Goal: Task Accomplishment & Management: Use online tool/utility

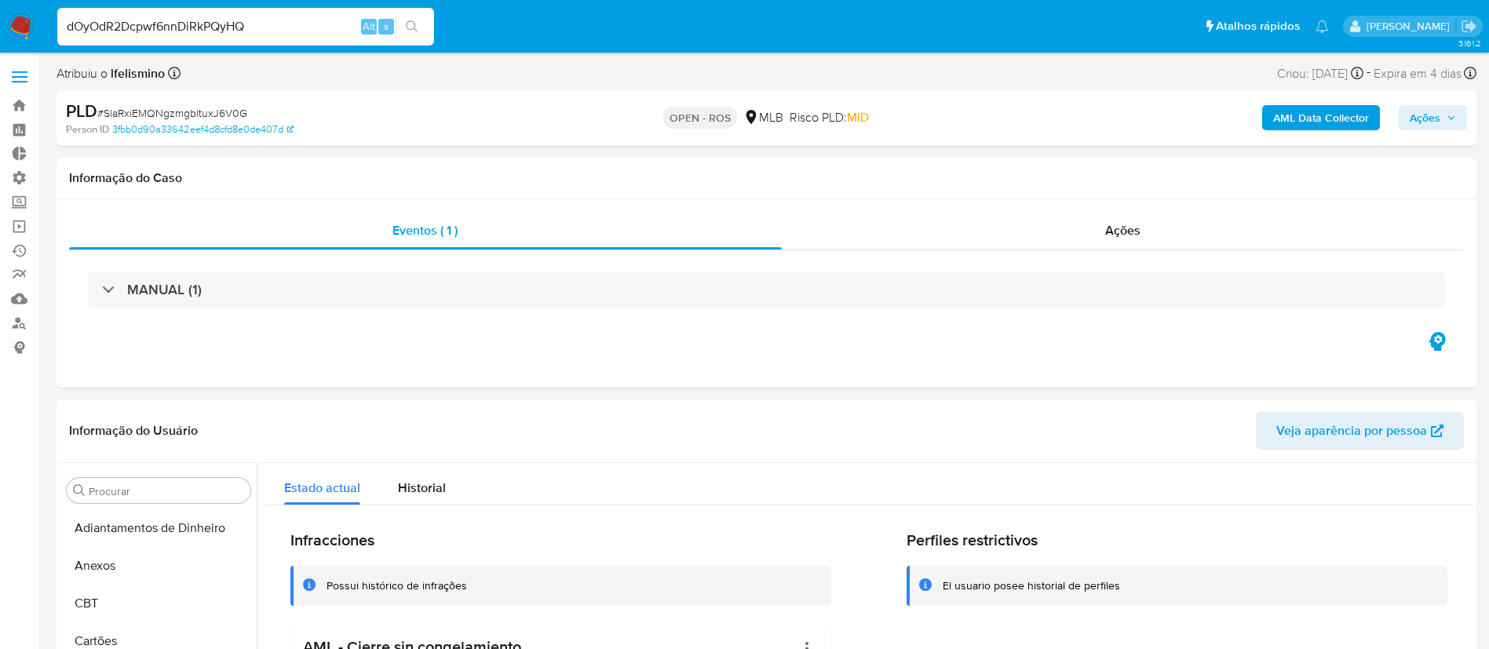
select select "10"
type input "dOyOdR2Dcpwf6nnDiRkPQyHQ"
click at [404, 27] on button "search-icon" at bounding box center [412, 27] width 32 height 22
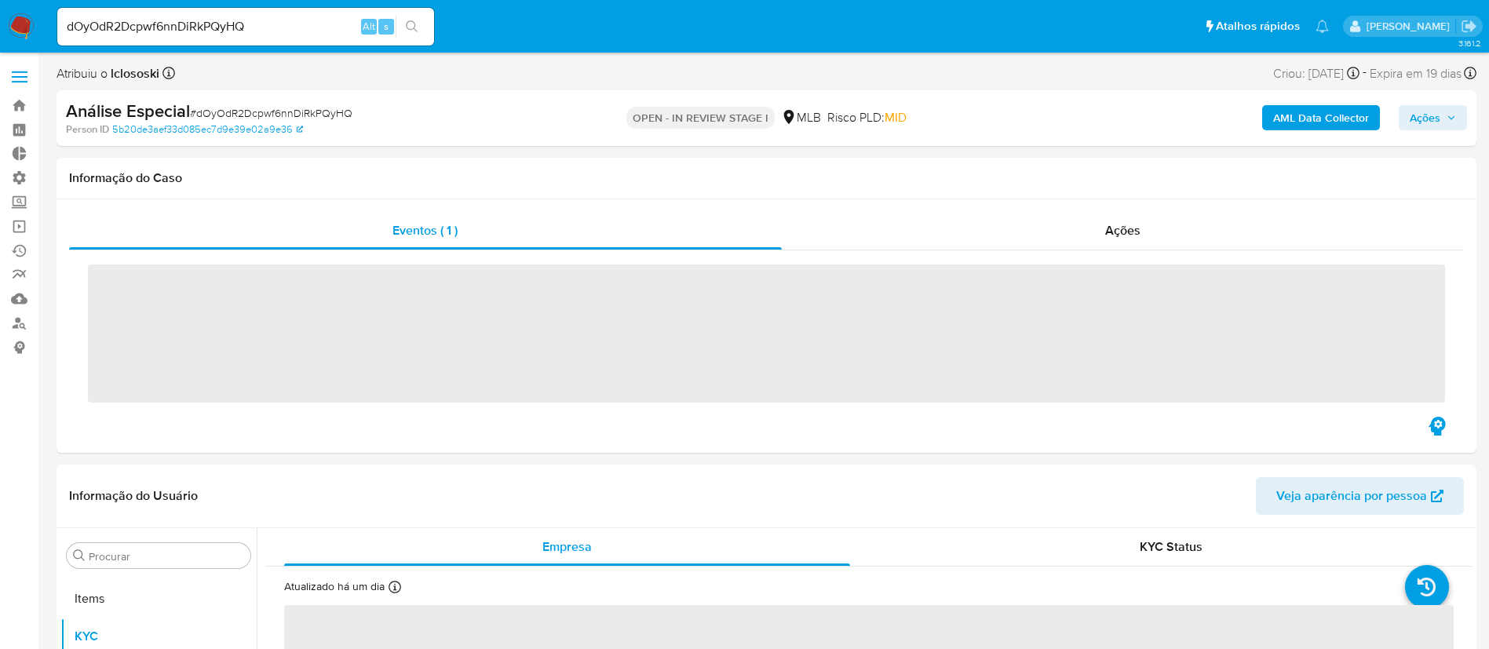
scroll to position [814, 0]
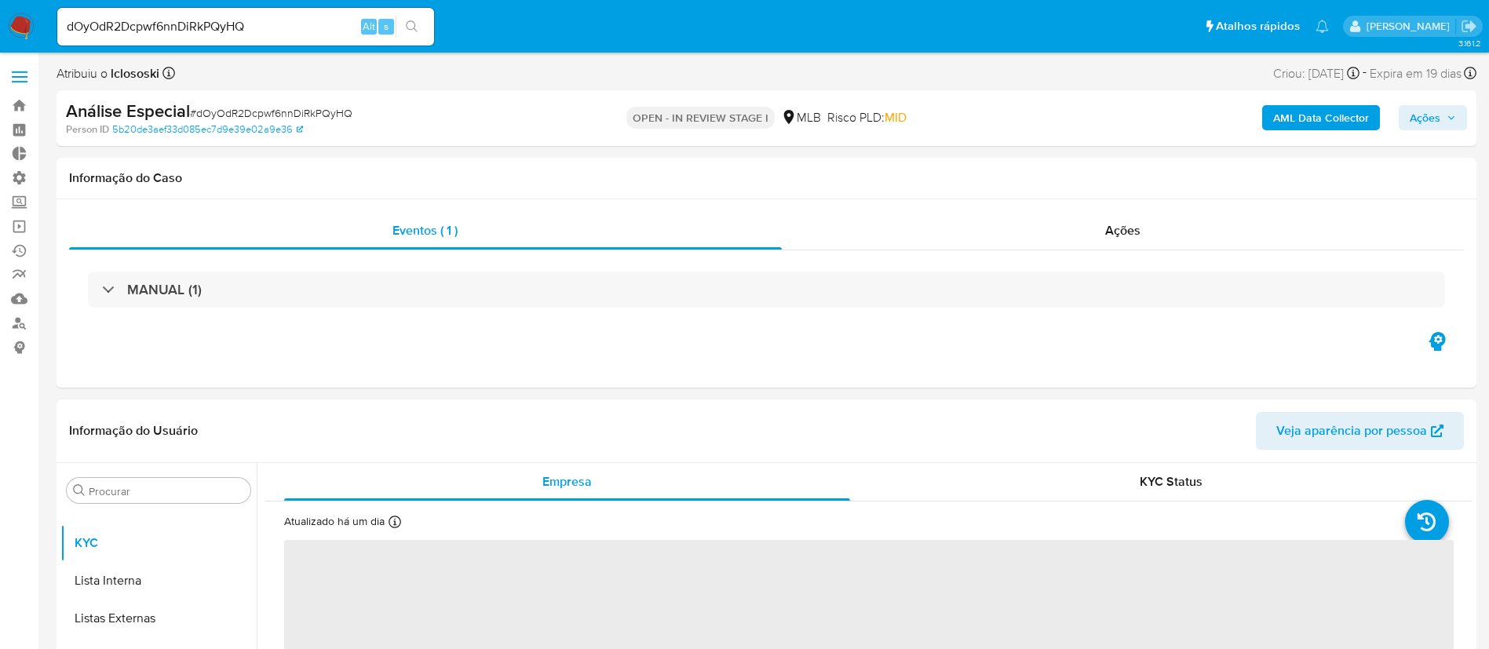
select select "10"
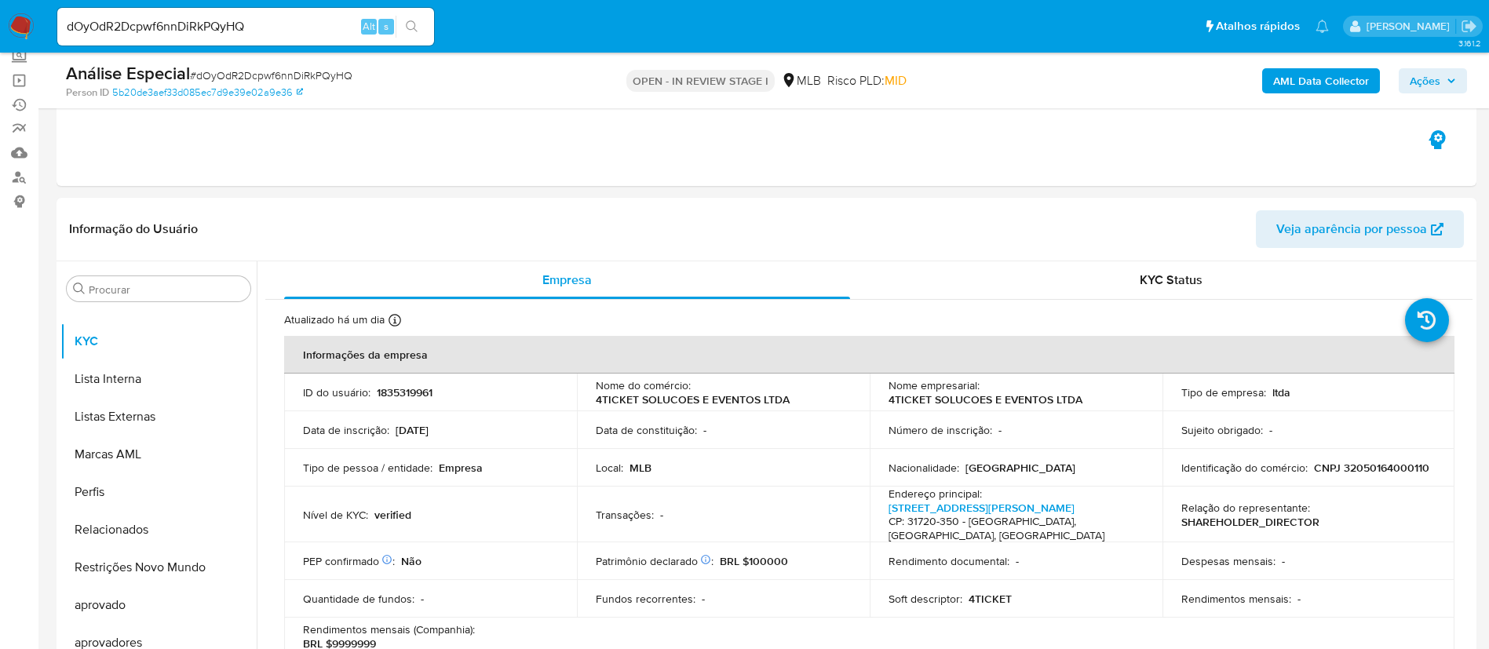
scroll to position [164, 0]
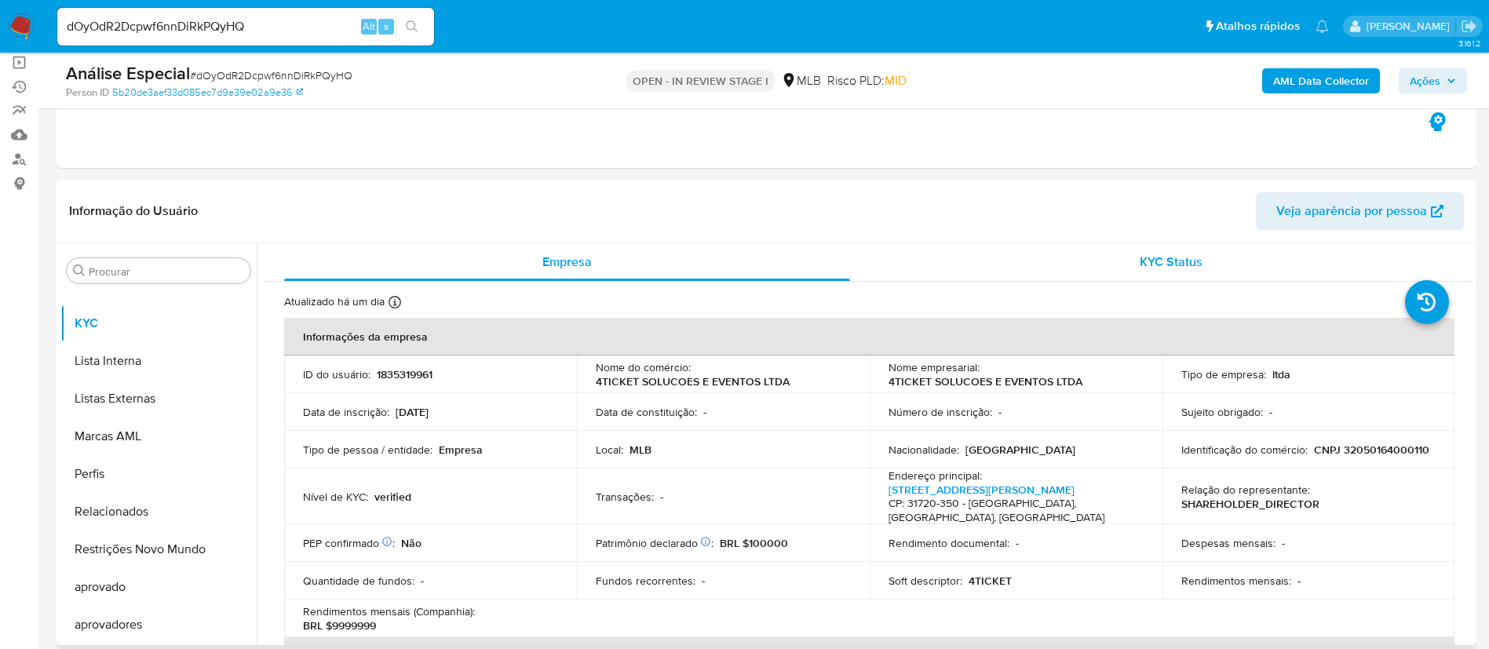
click at [1136, 243] on div "KYC Status" at bounding box center [1171, 262] width 566 height 38
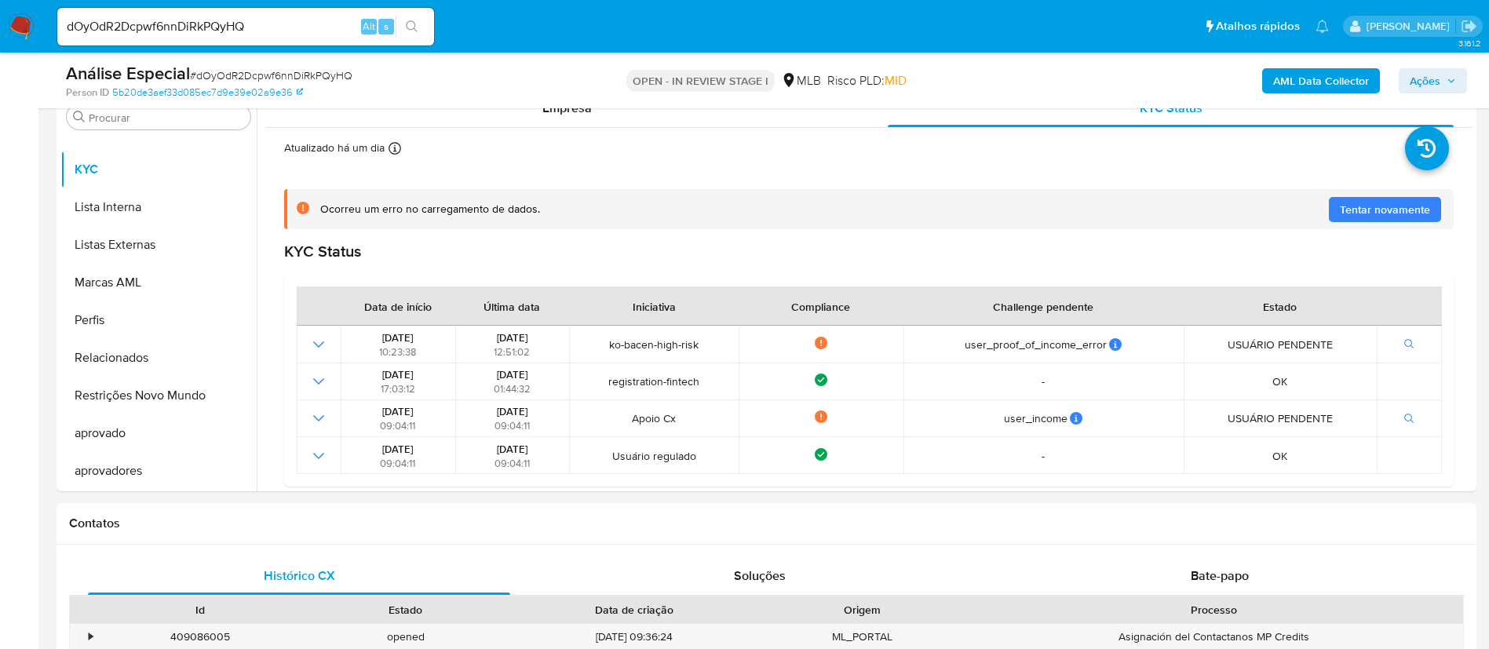
scroll to position [312, 0]
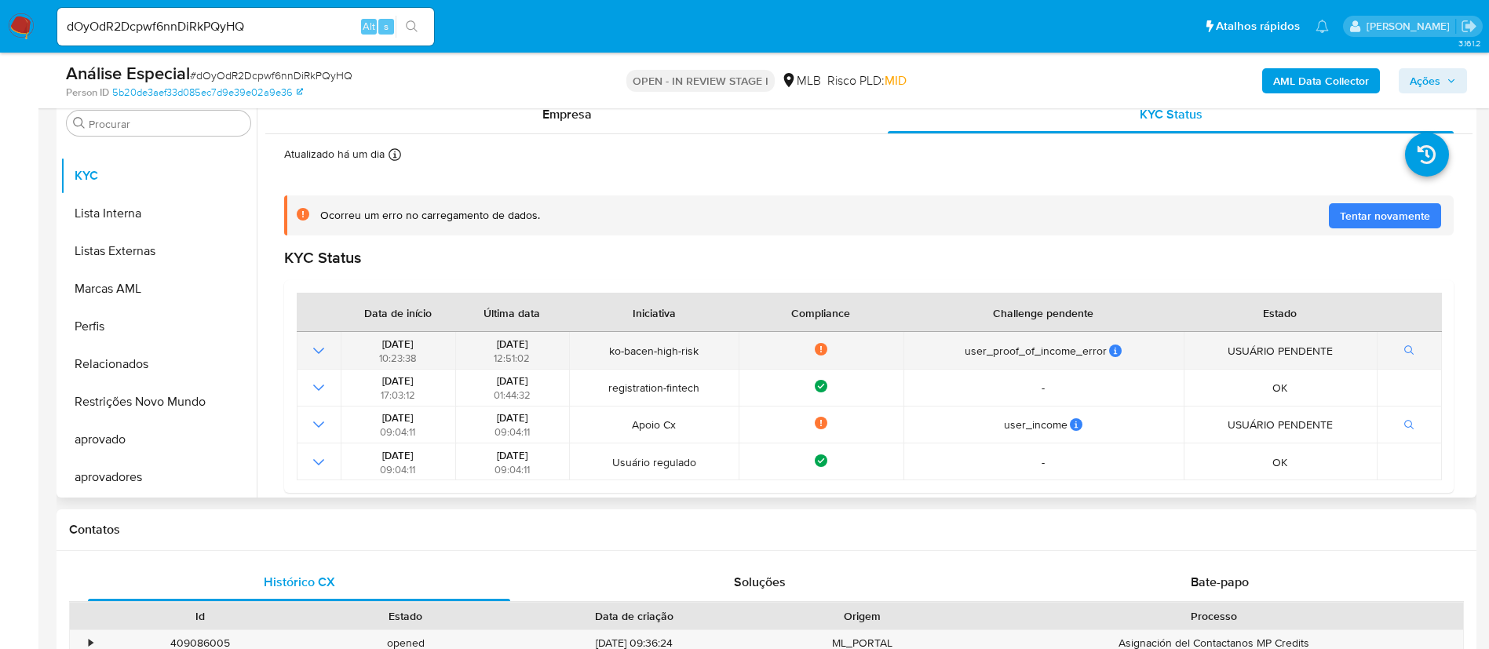
click at [323, 344] on icon "Mostrar operación" at bounding box center [318, 350] width 19 height 19
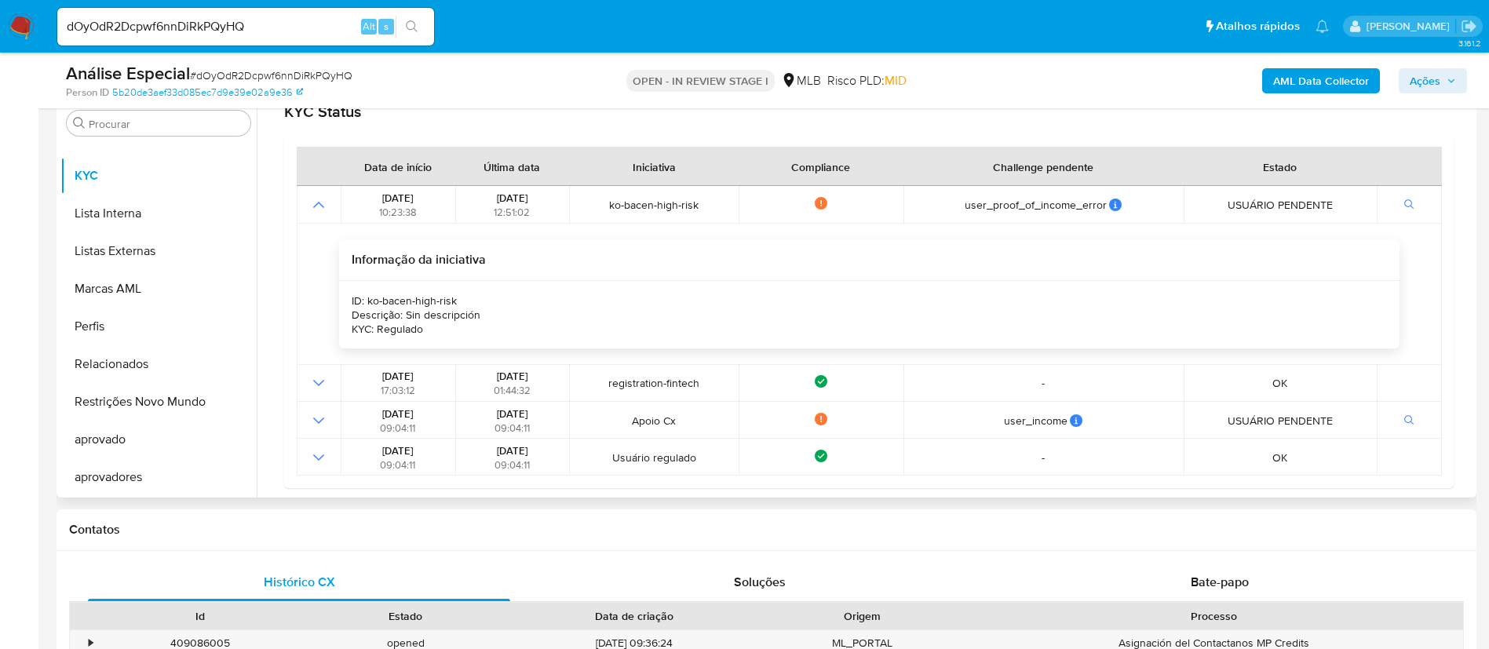
scroll to position [153, 0]
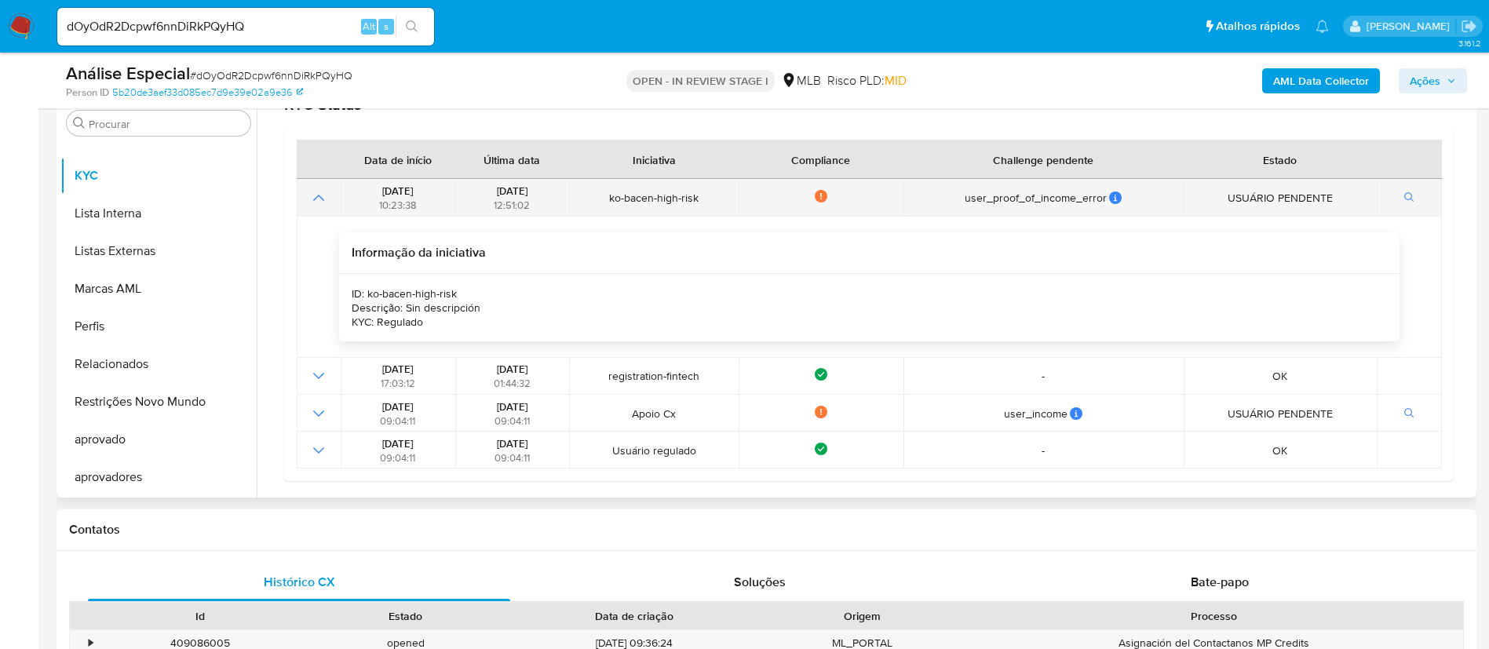
click at [319, 203] on icon "Mostrar operación" at bounding box center [318, 197] width 19 height 19
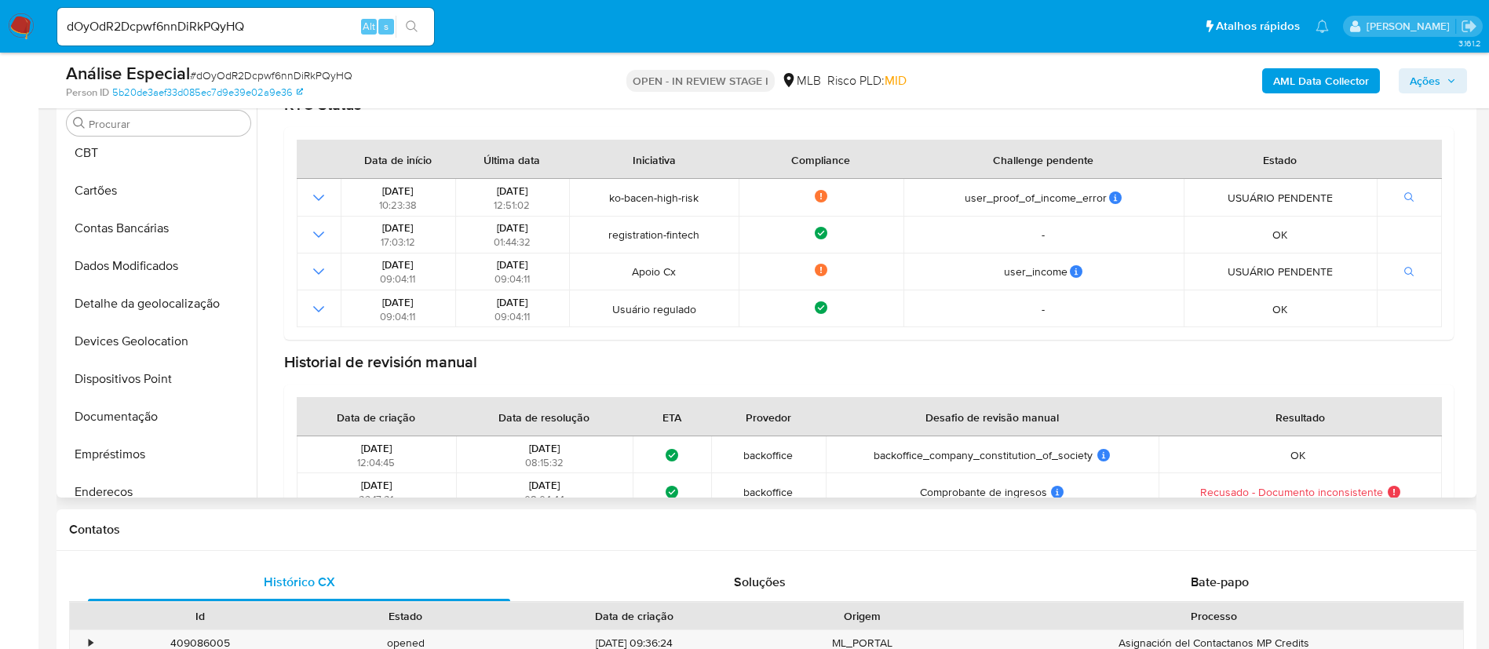
scroll to position [96, 0]
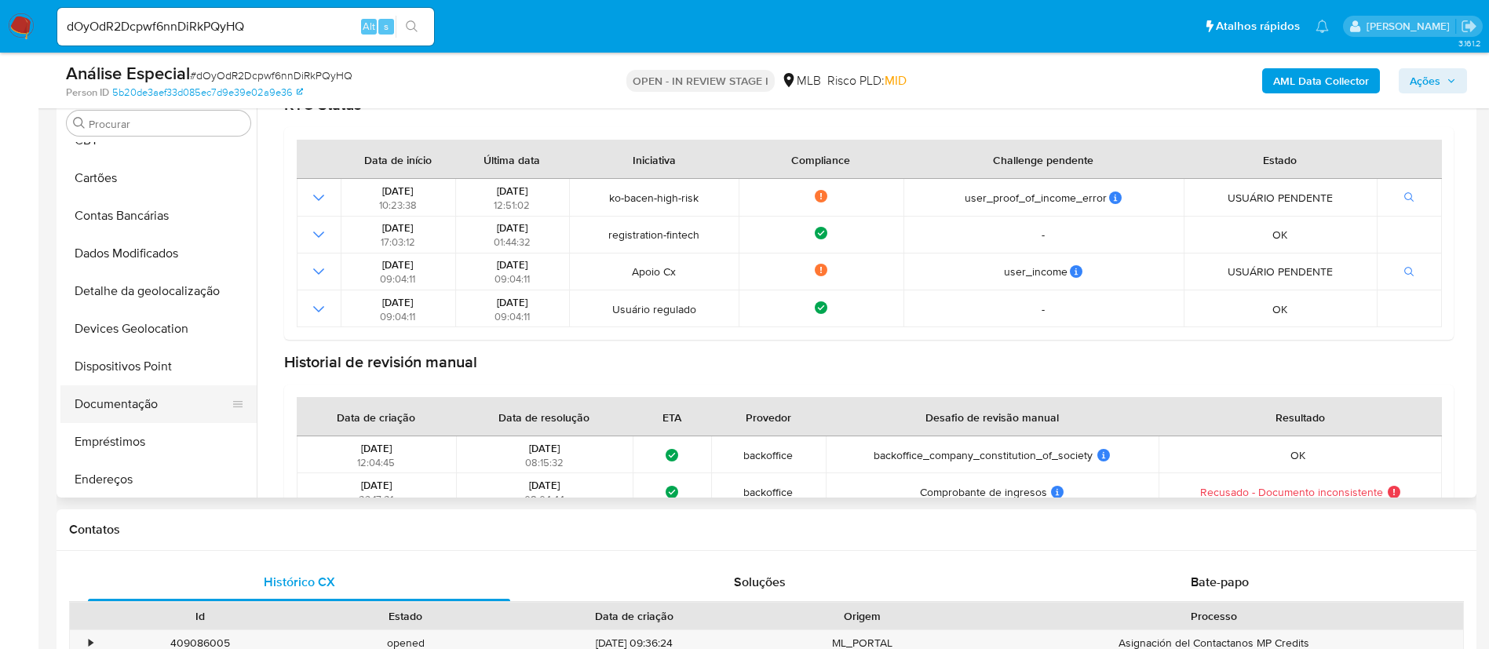
click at [116, 398] on button "Documentação" at bounding box center [152, 404] width 184 height 38
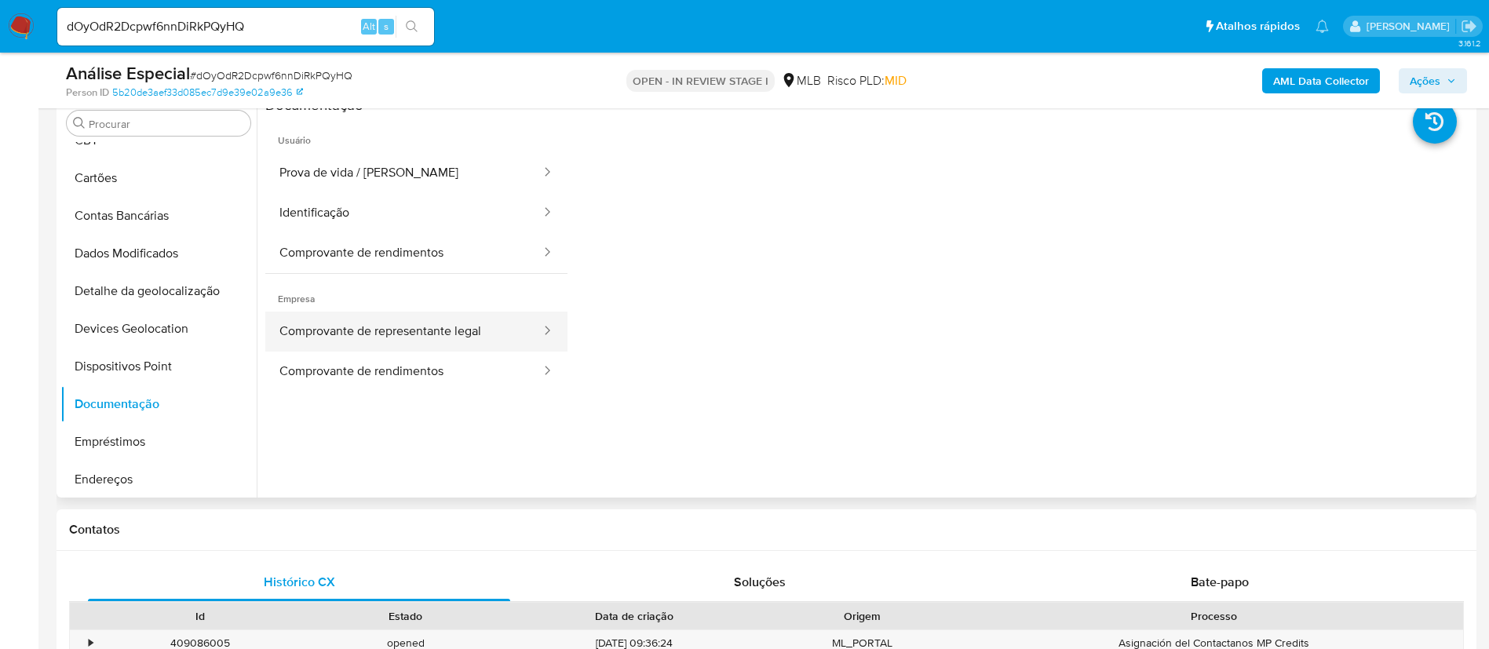
click at [422, 323] on button "Comprovante de representante legal" at bounding box center [403, 332] width 277 height 40
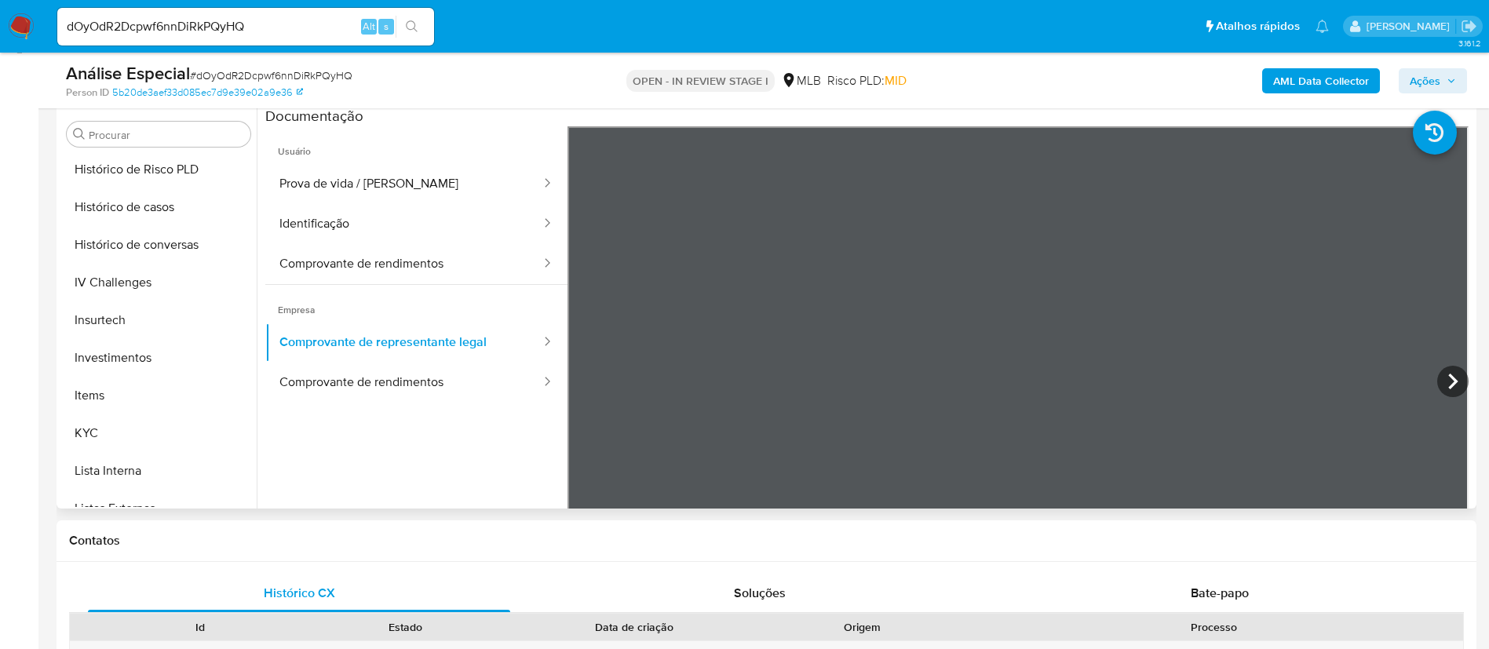
scroll to position [586, 0]
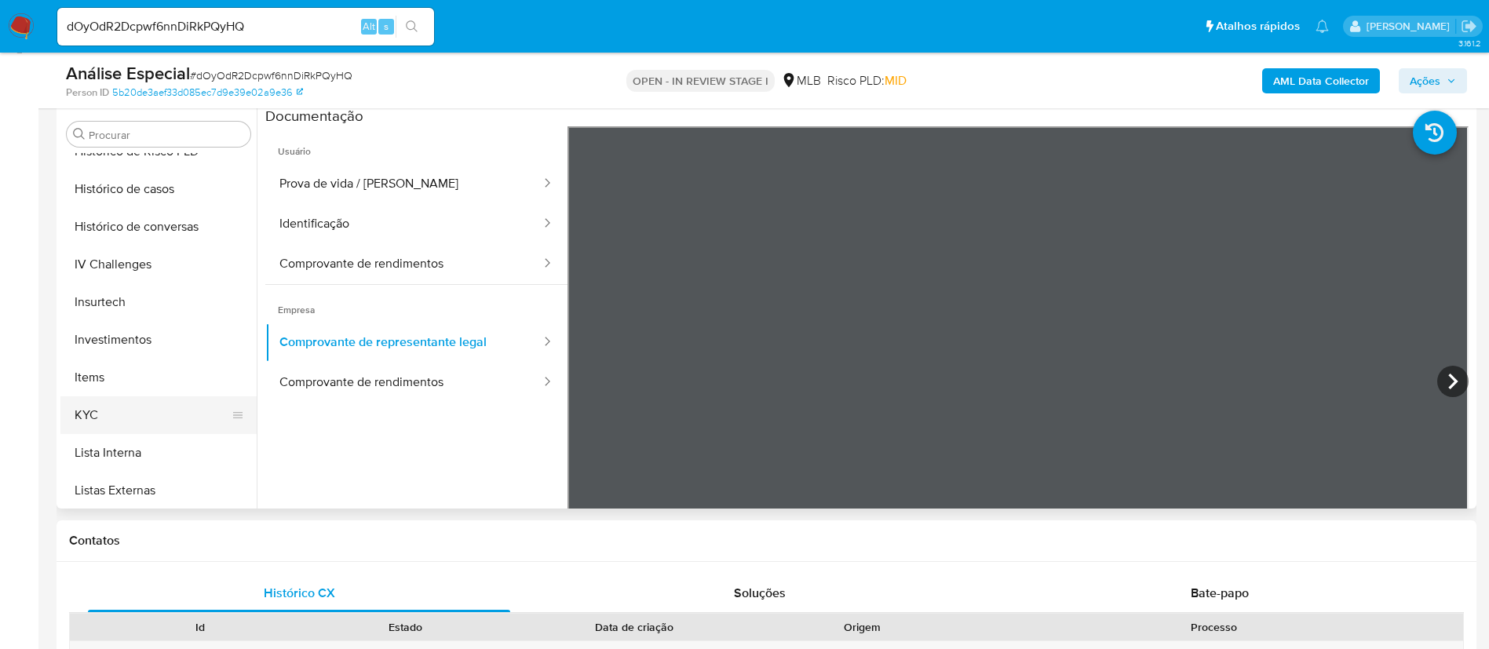
click at [133, 415] on button "KYC" at bounding box center [152, 415] width 184 height 38
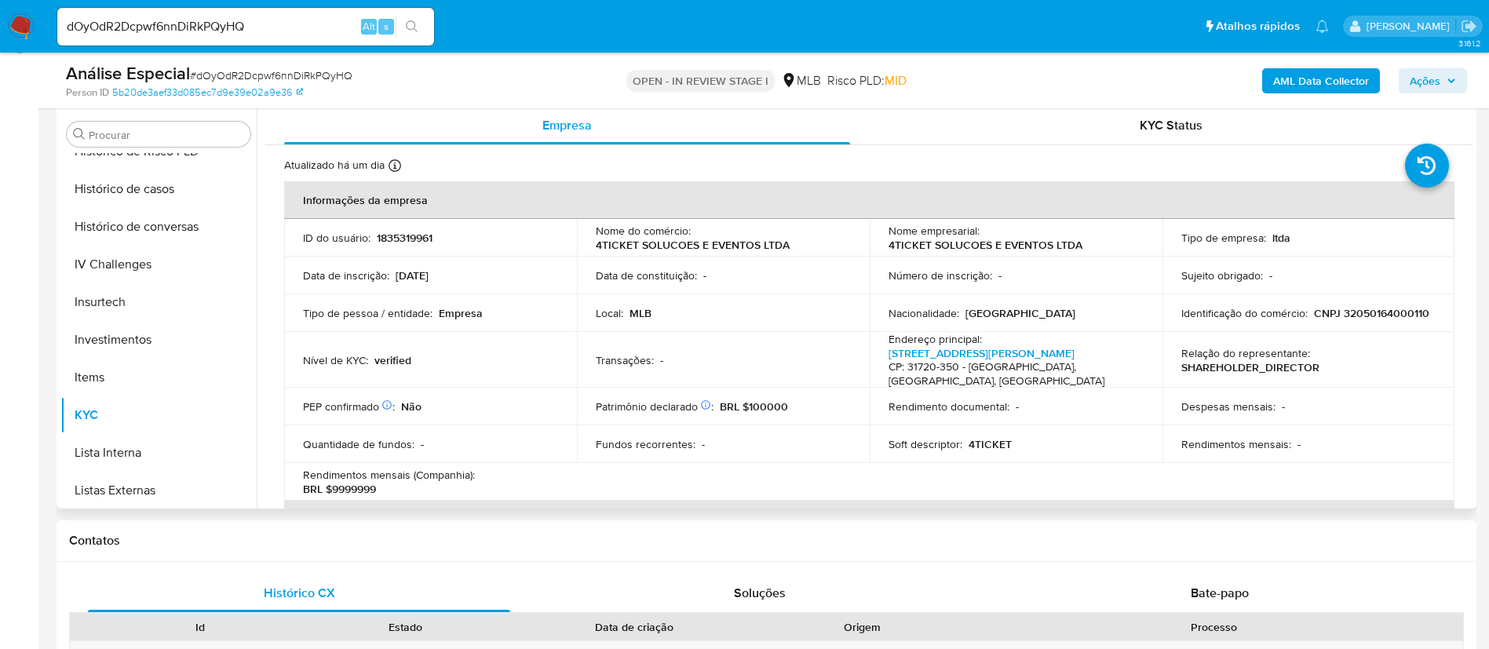
click at [402, 242] on p "1835319961" at bounding box center [405, 238] width 56 height 14
copy p "1835319961"
drag, startPoint x: 271, startPoint y: 22, endPoint x: 13, endPoint y: -4, distance: 259.5
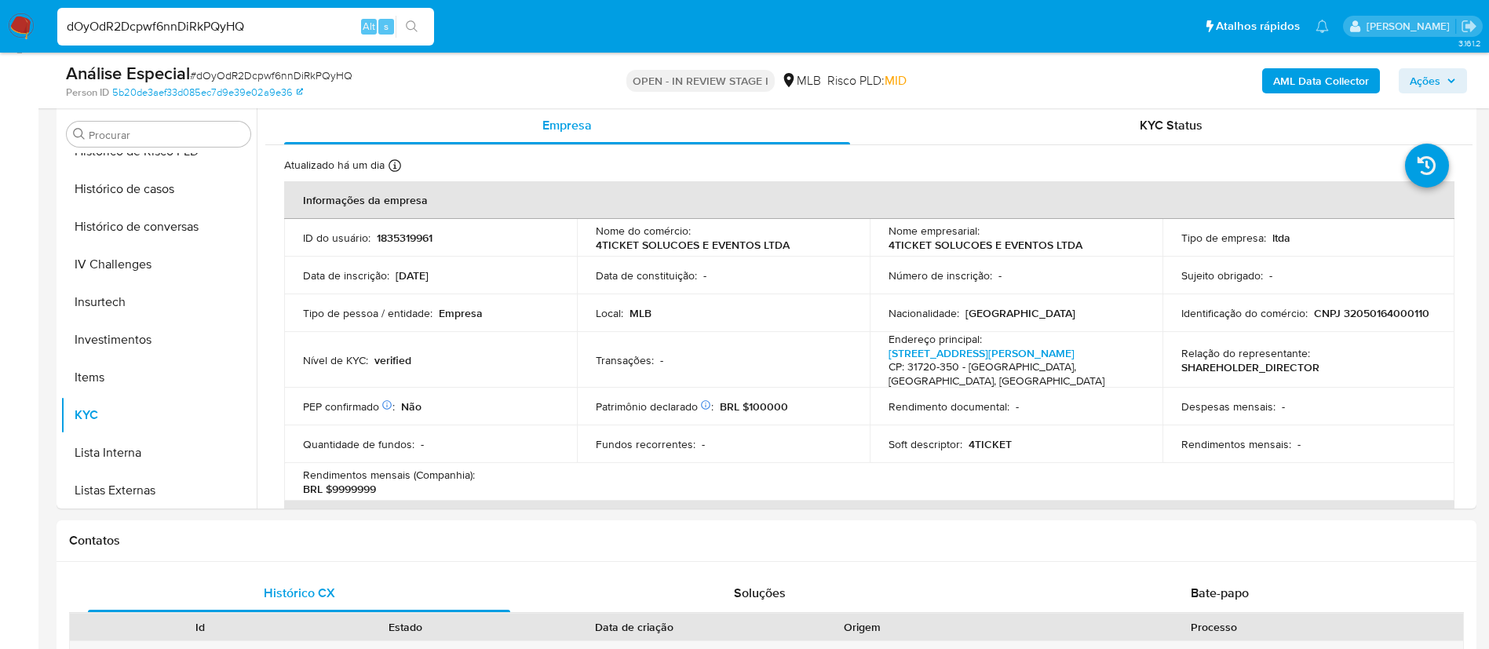
paste input "QK58jcNqn1HdFyZQhaTdZSzX"
type input "QK58jcNqn1HdFyZQhaTdZSzX"
click at [409, 22] on icon "search-icon" at bounding box center [412, 26] width 13 height 13
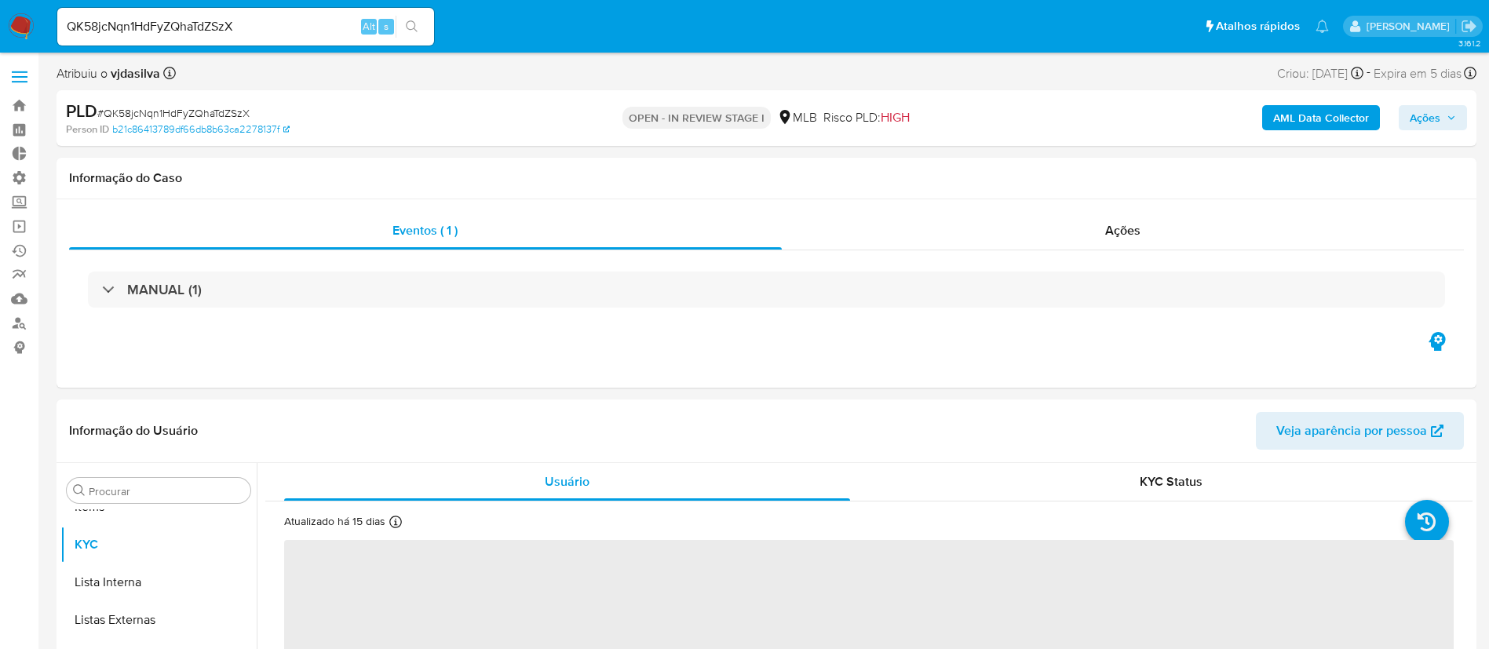
scroll to position [814, 0]
select select "10"
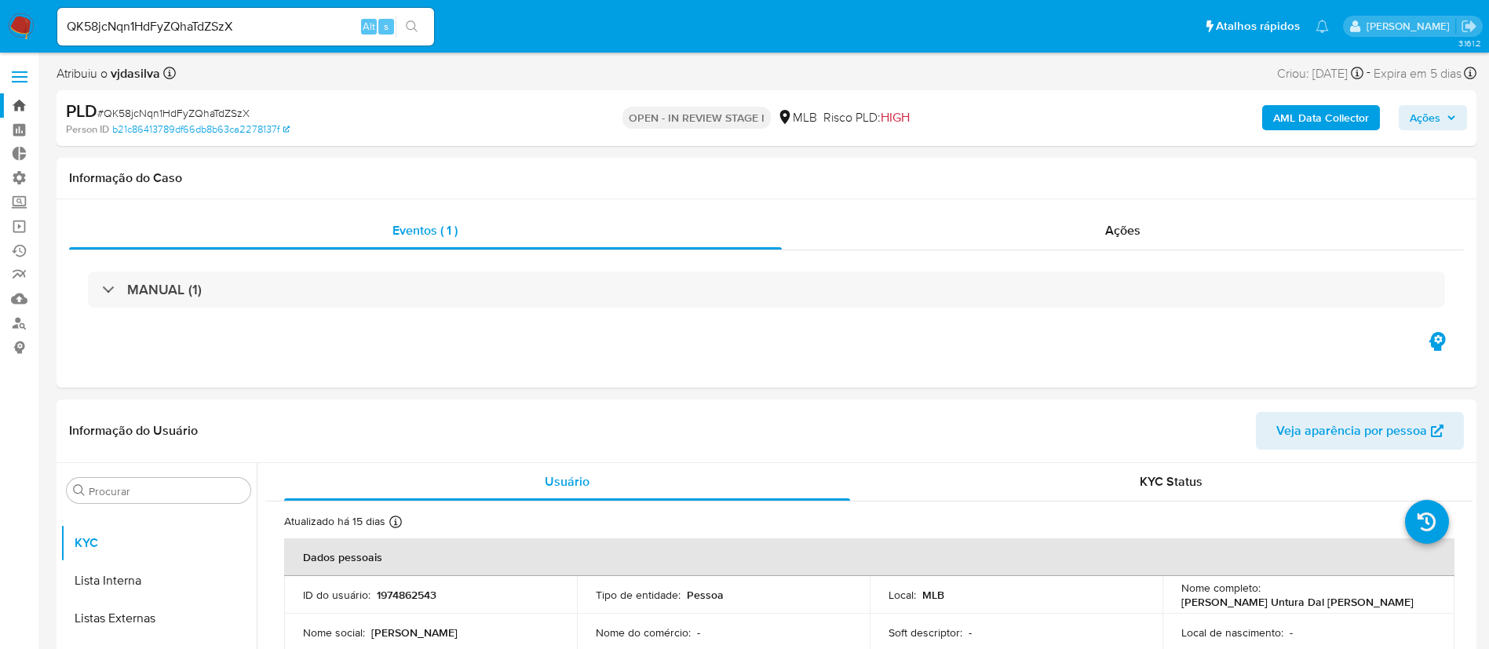
click at [20, 102] on link "Bandeja" at bounding box center [93, 105] width 187 height 24
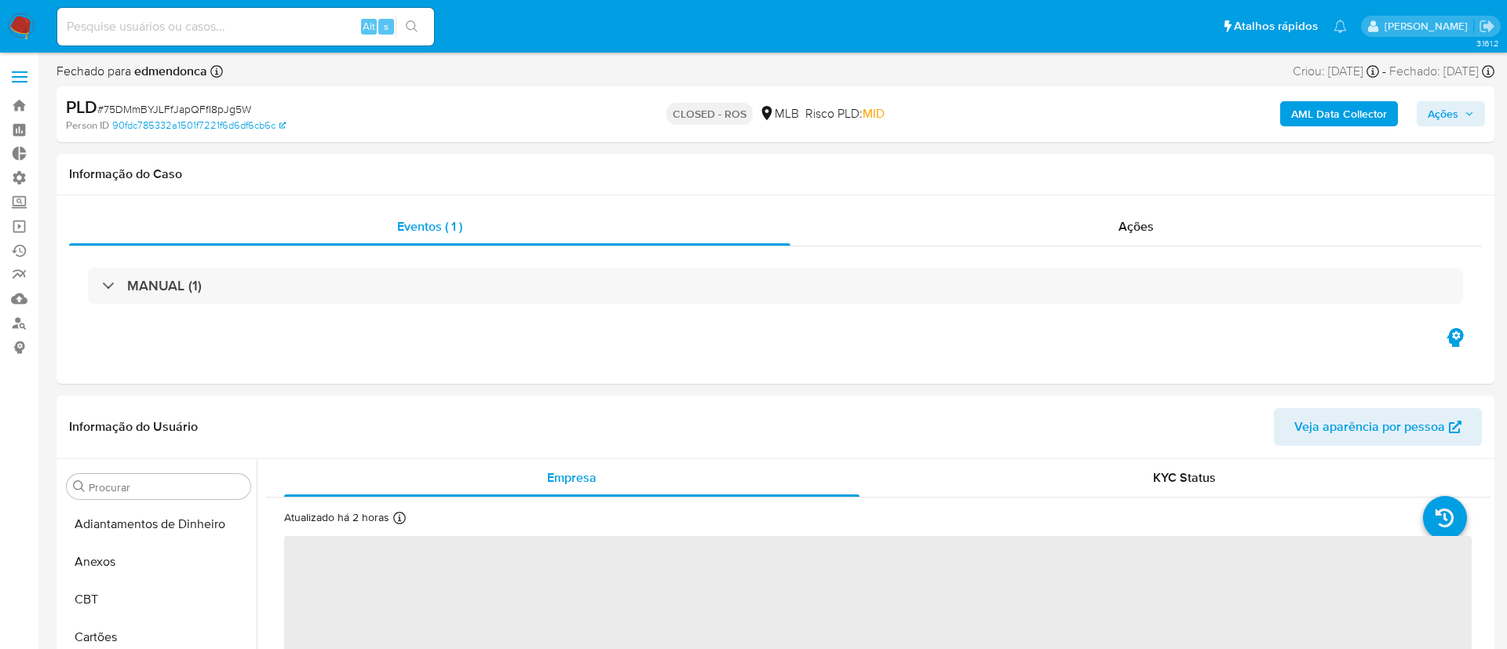
select select "10"
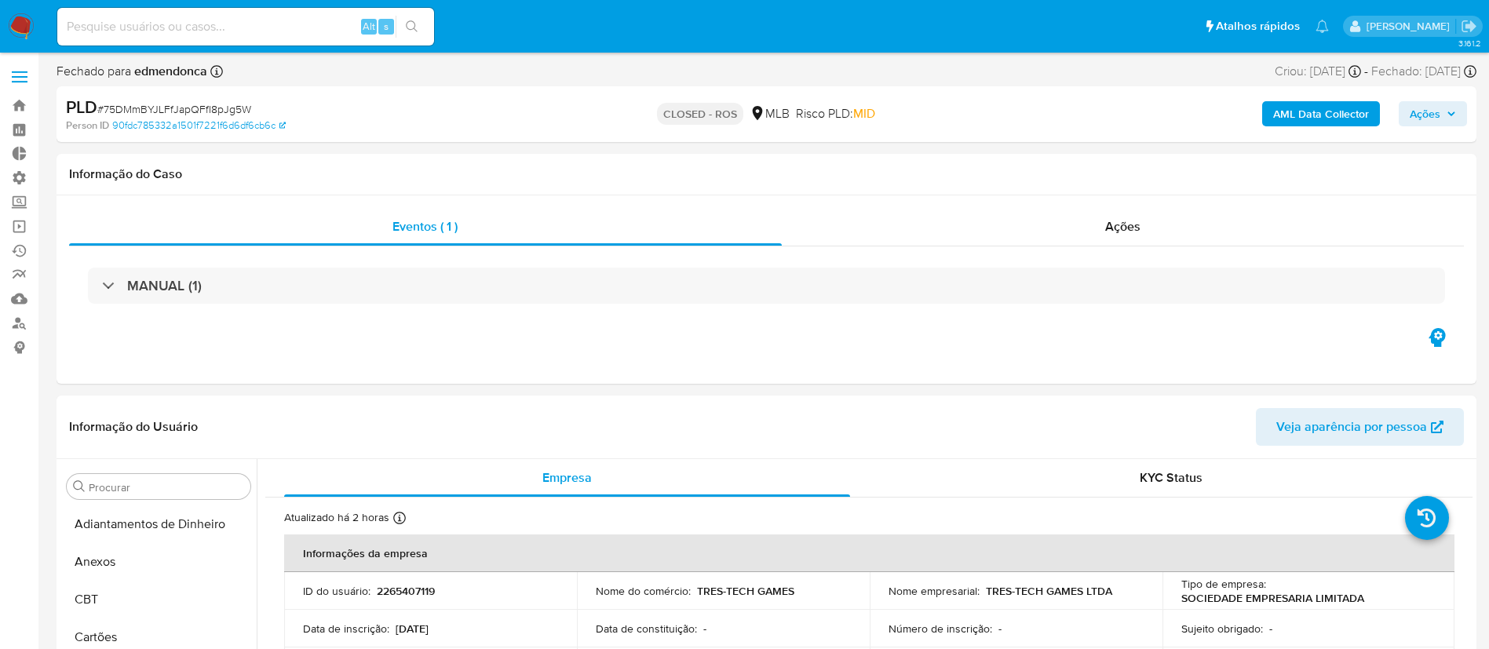
scroll to position [814, 0]
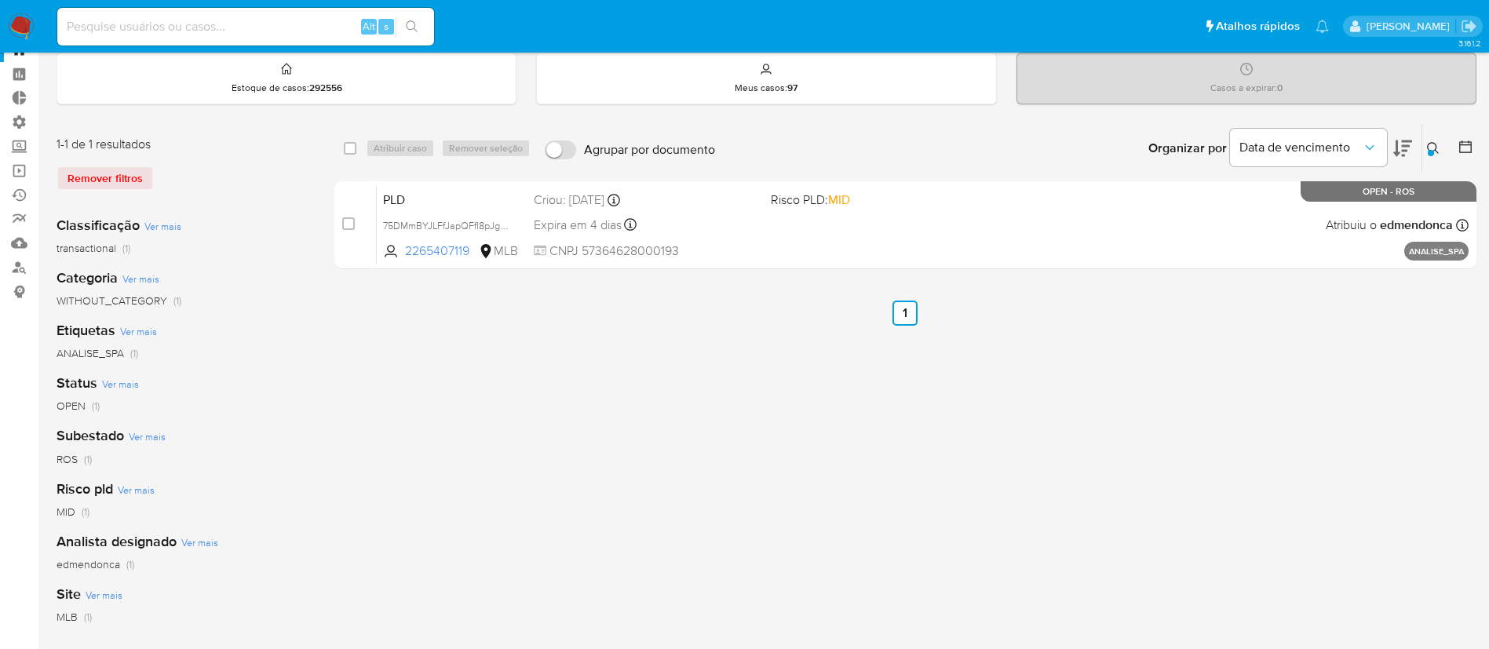
scroll to position [56, 0]
click at [1435, 152] on icon at bounding box center [1433, 148] width 13 height 13
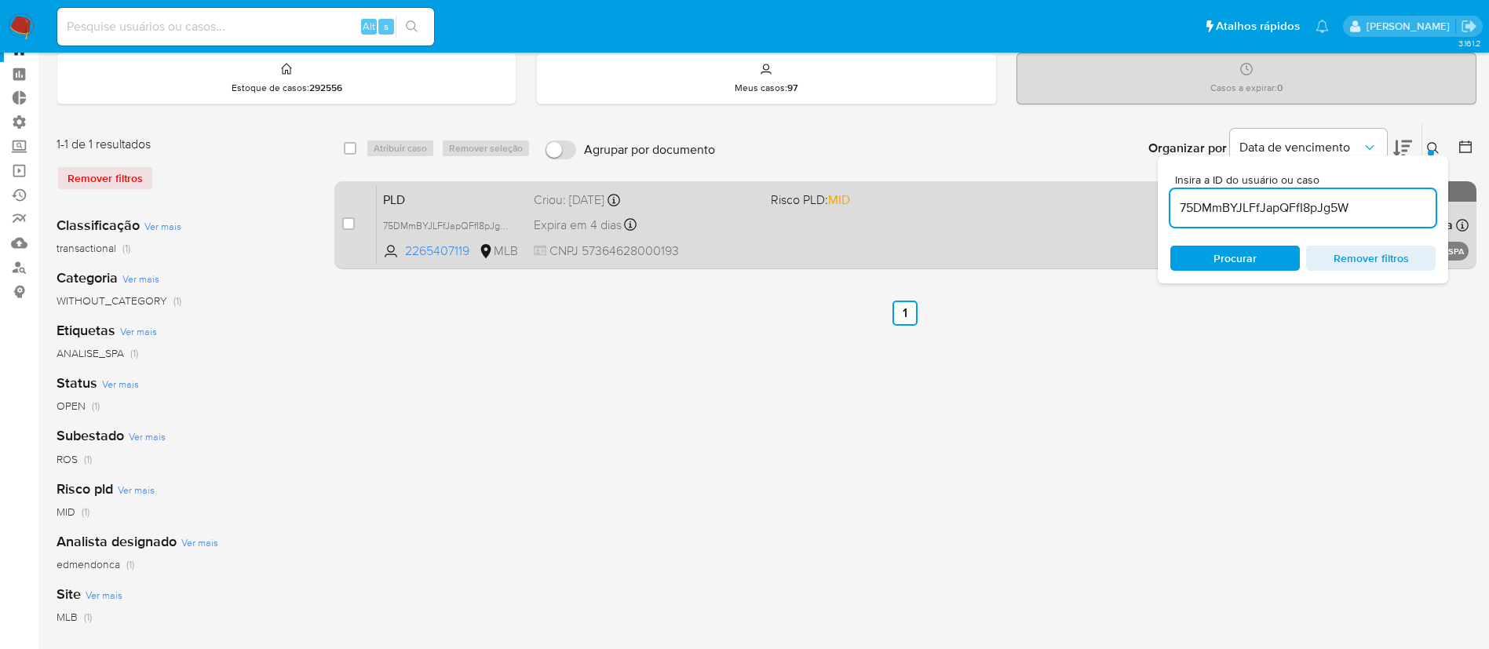
drag, startPoint x: 1375, startPoint y: 214, endPoint x: 1115, endPoint y: 187, distance: 261.3
click at [1115, 187] on div "select-all-cases-checkbox Atribuir caso Remover seleção Agrupar por documento O…" at bounding box center [905, 199] width 1142 height 152
type input "QK58jcNqn1HdFyZQhaTdZSzX"
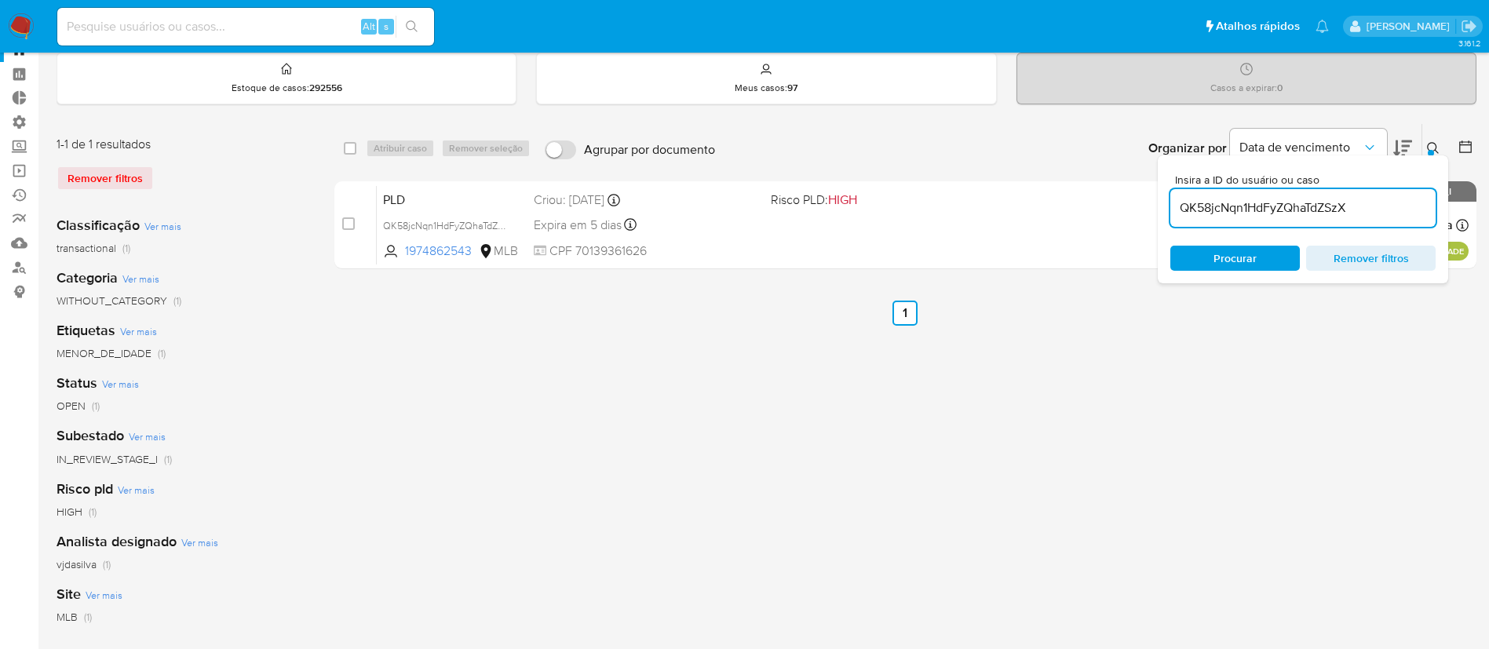
click at [1437, 146] on icon at bounding box center [1433, 148] width 13 height 13
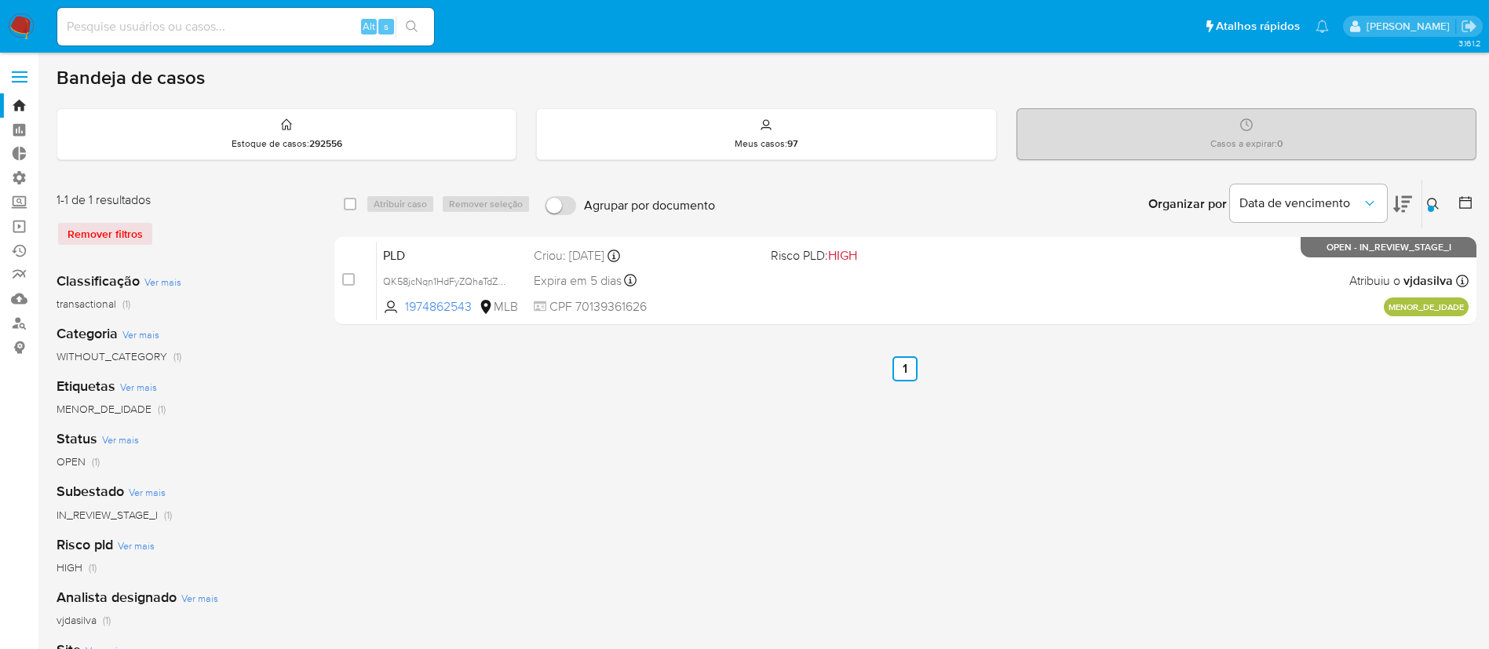
click at [96, 237] on div "Remover filtros" at bounding box center [182, 233] width 251 height 25
click at [108, 232] on div "Remover filtros" at bounding box center [182, 233] width 251 height 25
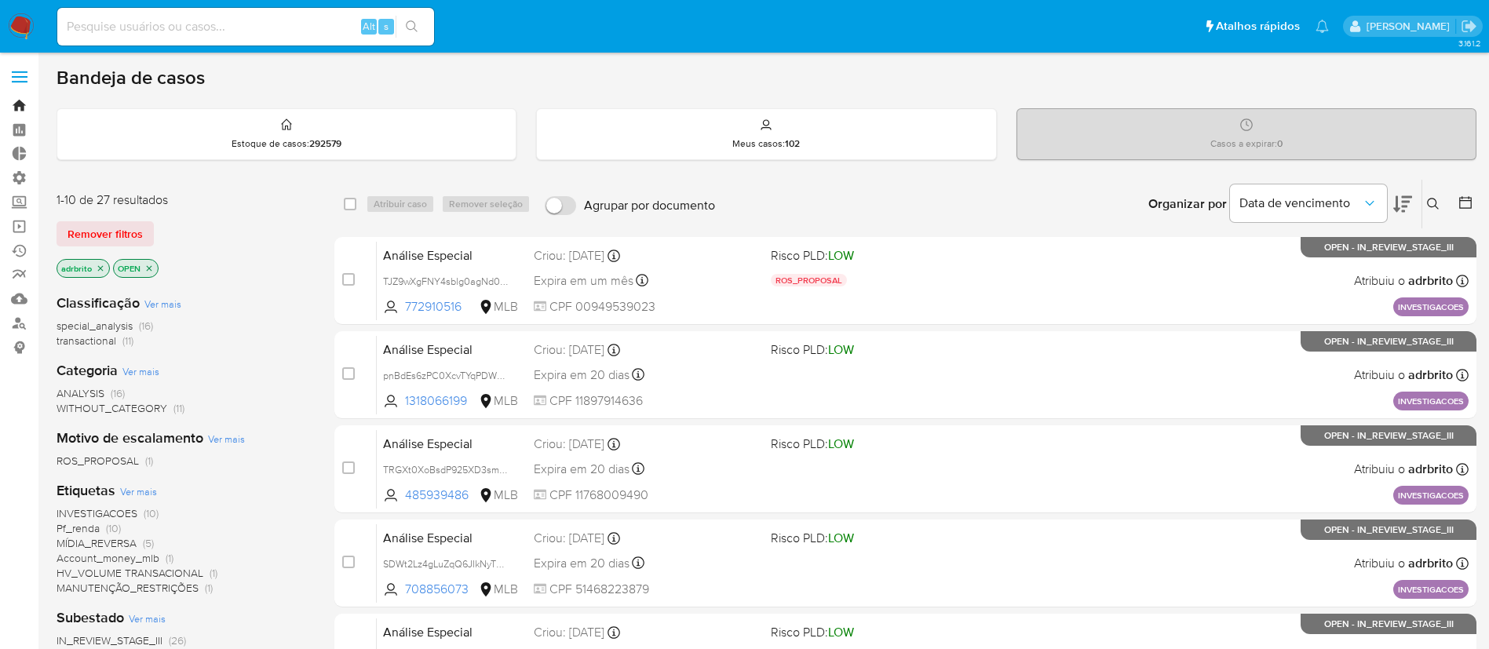
click at [20, 104] on link "Bandeja" at bounding box center [93, 105] width 187 height 24
click at [104, 231] on span "Remover filtros" at bounding box center [105, 234] width 75 height 22
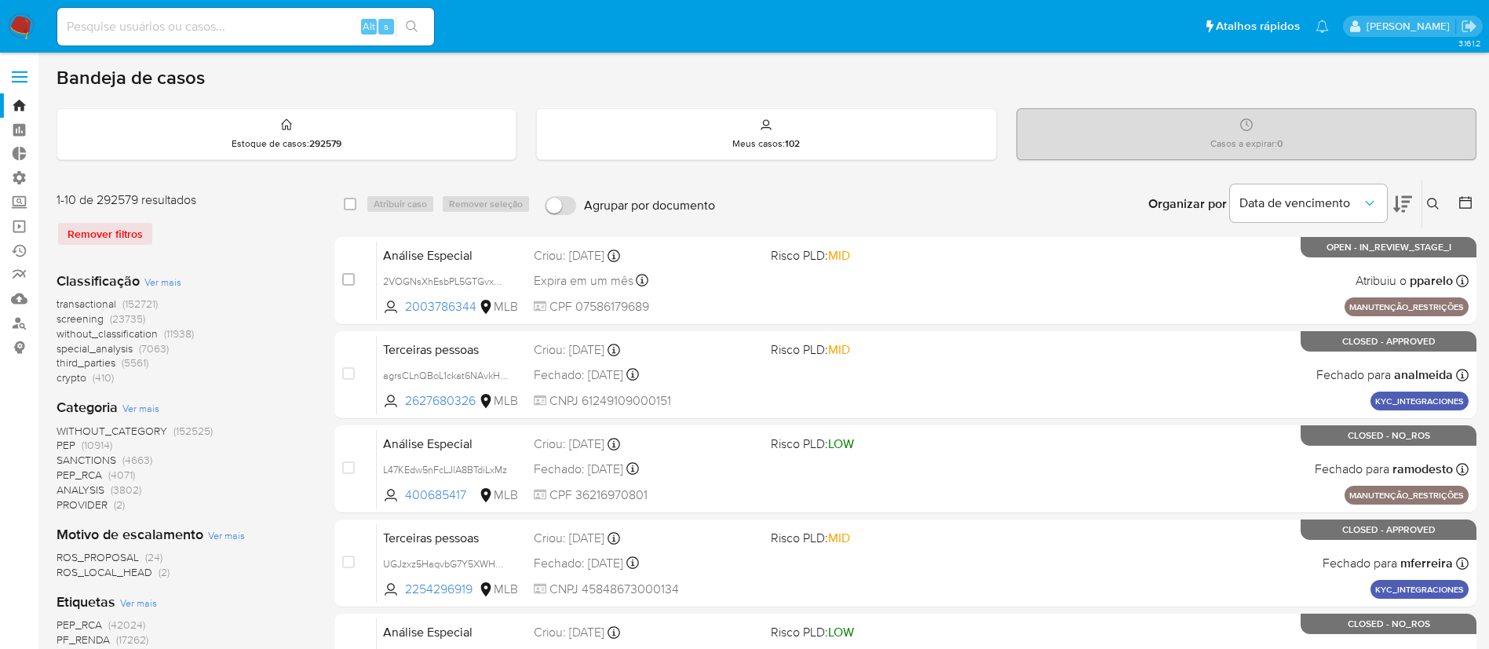
click at [16, 73] on label at bounding box center [19, 76] width 39 height 33
click at [0, 0] on input "checkbox" at bounding box center [0, 0] width 0 height 0
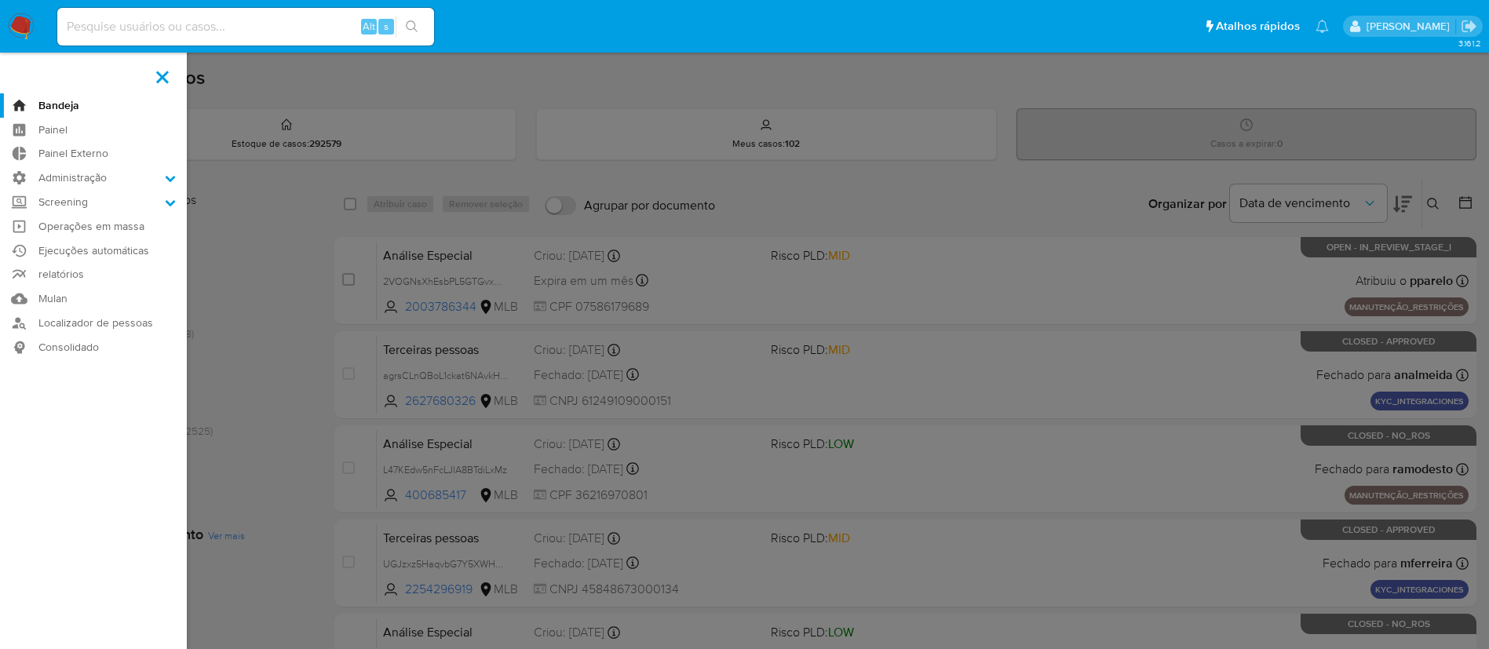
click at [298, 245] on label at bounding box center [744, 324] width 1489 height 649
click at [0, 0] on input "checkbox" at bounding box center [0, 0] width 0 height 0
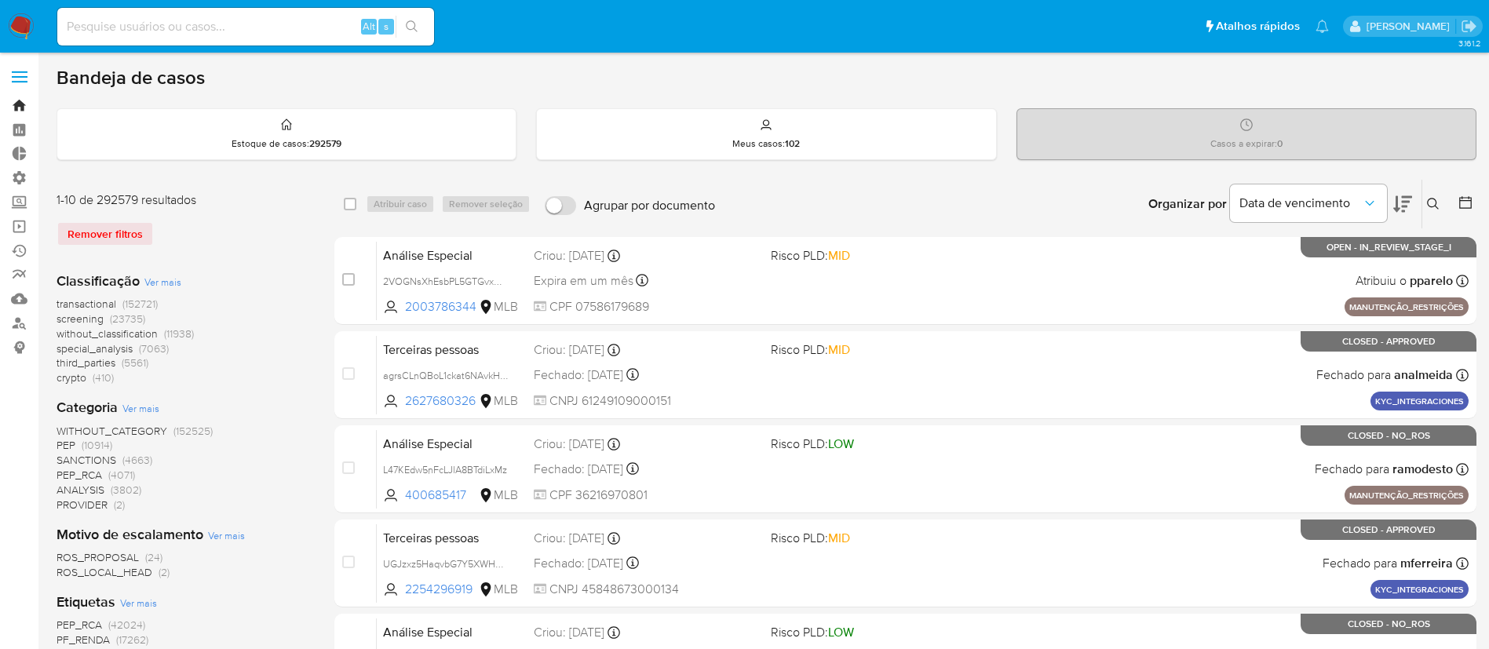
click at [20, 110] on link "Bandeja" at bounding box center [93, 105] width 187 height 24
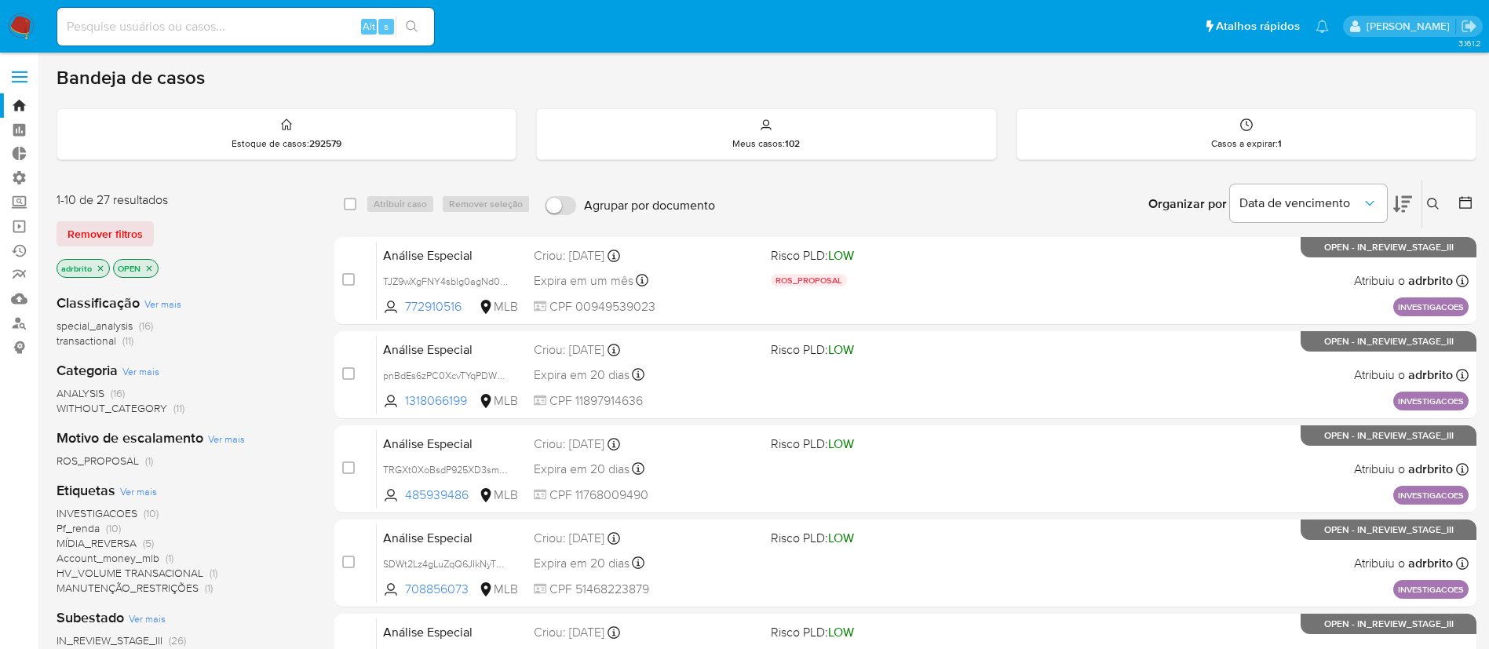
click at [97, 270] on icon "close-filter" at bounding box center [100, 268] width 9 height 9
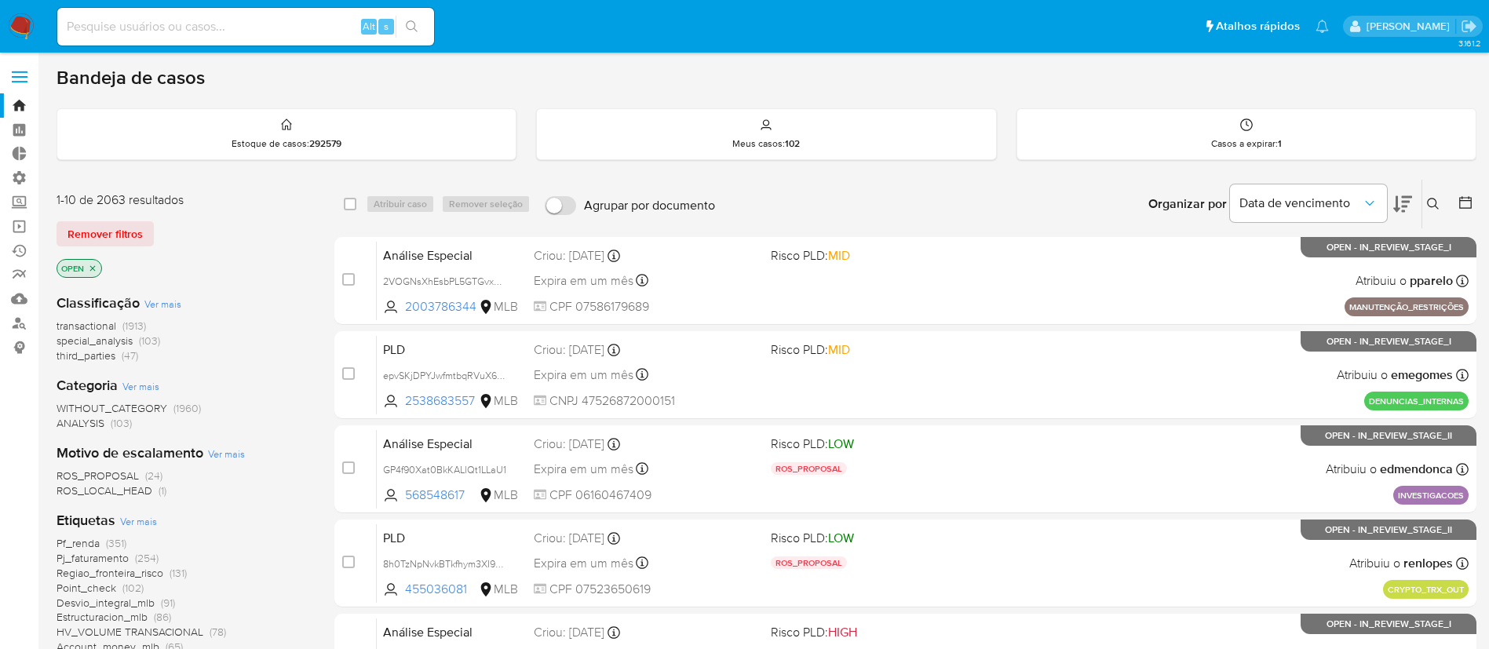
click at [23, 81] on span at bounding box center [20, 82] width 16 height 2
click at [0, 0] on input "checkbox" at bounding box center [0, 0] width 0 height 0
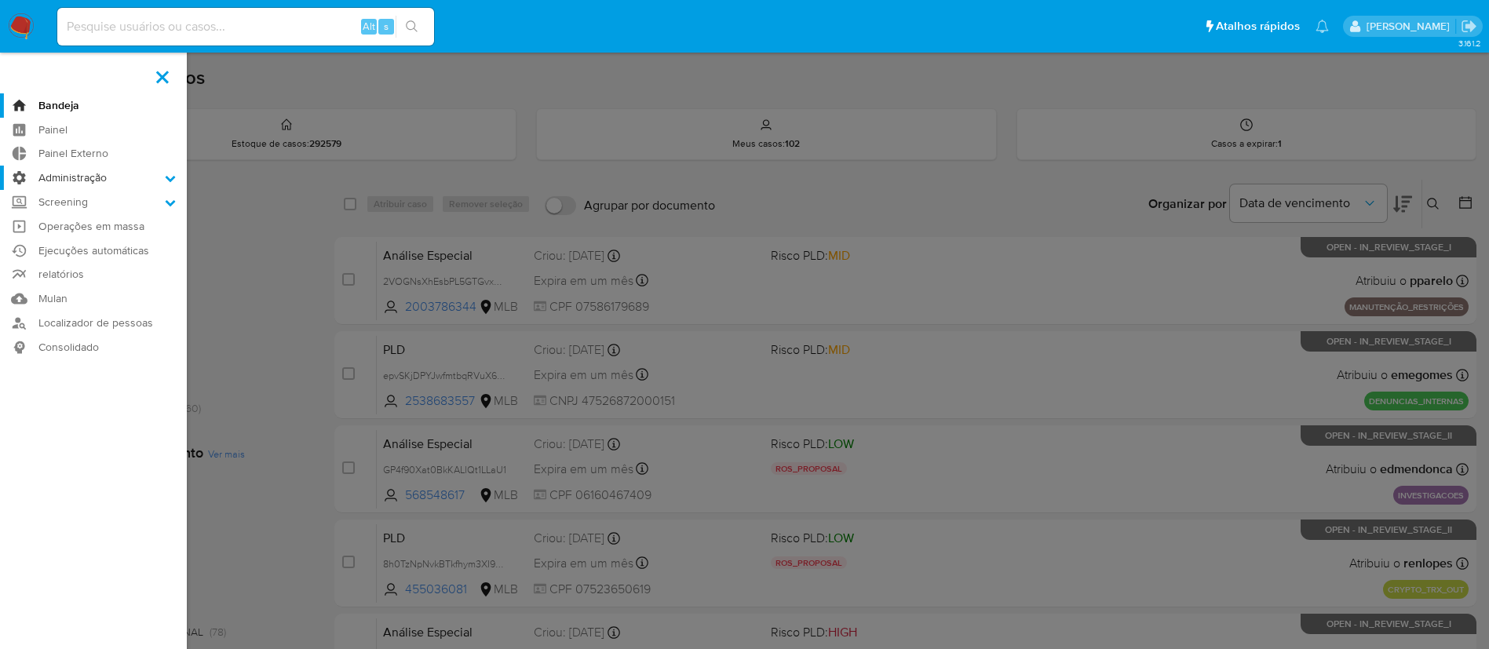
click at [171, 177] on icon at bounding box center [170, 178] width 11 height 11
click at [0, 0] on input "Administração" at bounding box center [0, 0] width 0 height 0
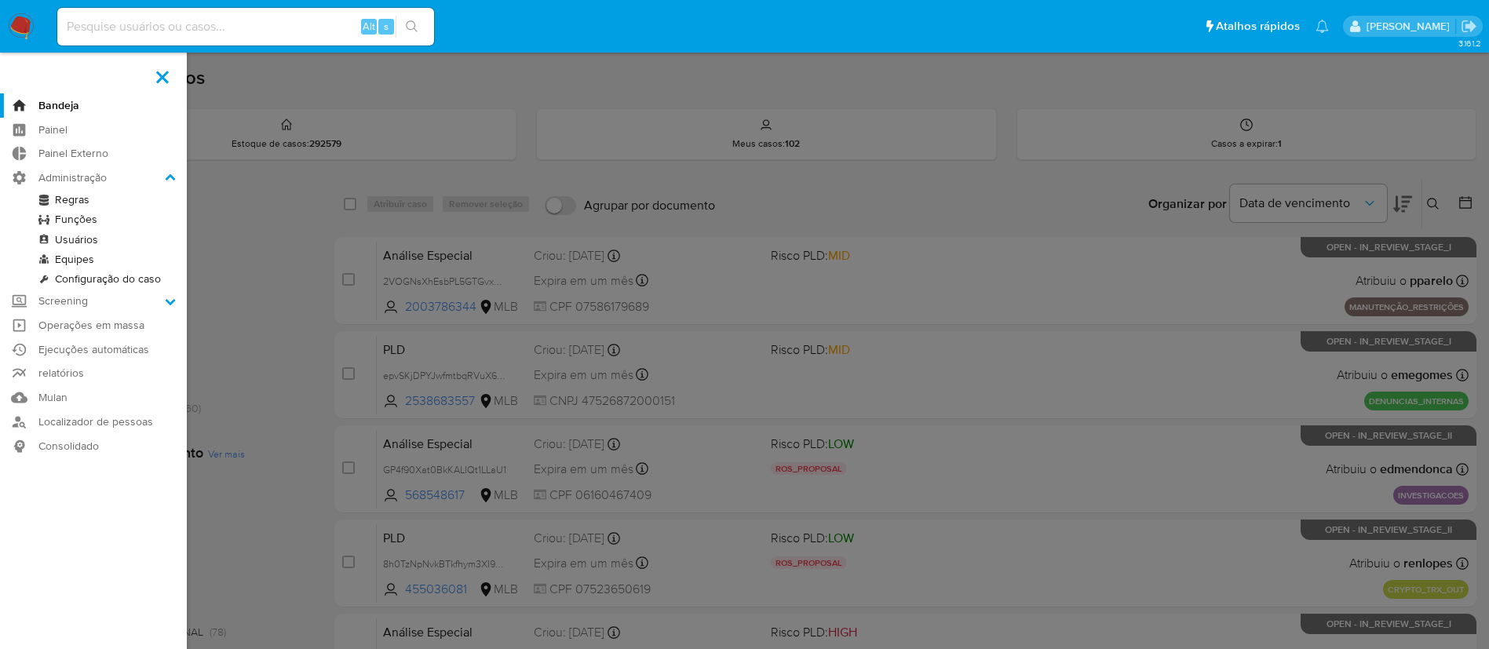
click at [78, 238] on link "Usuários" at bounding box center [93, 240] width 187 height 20
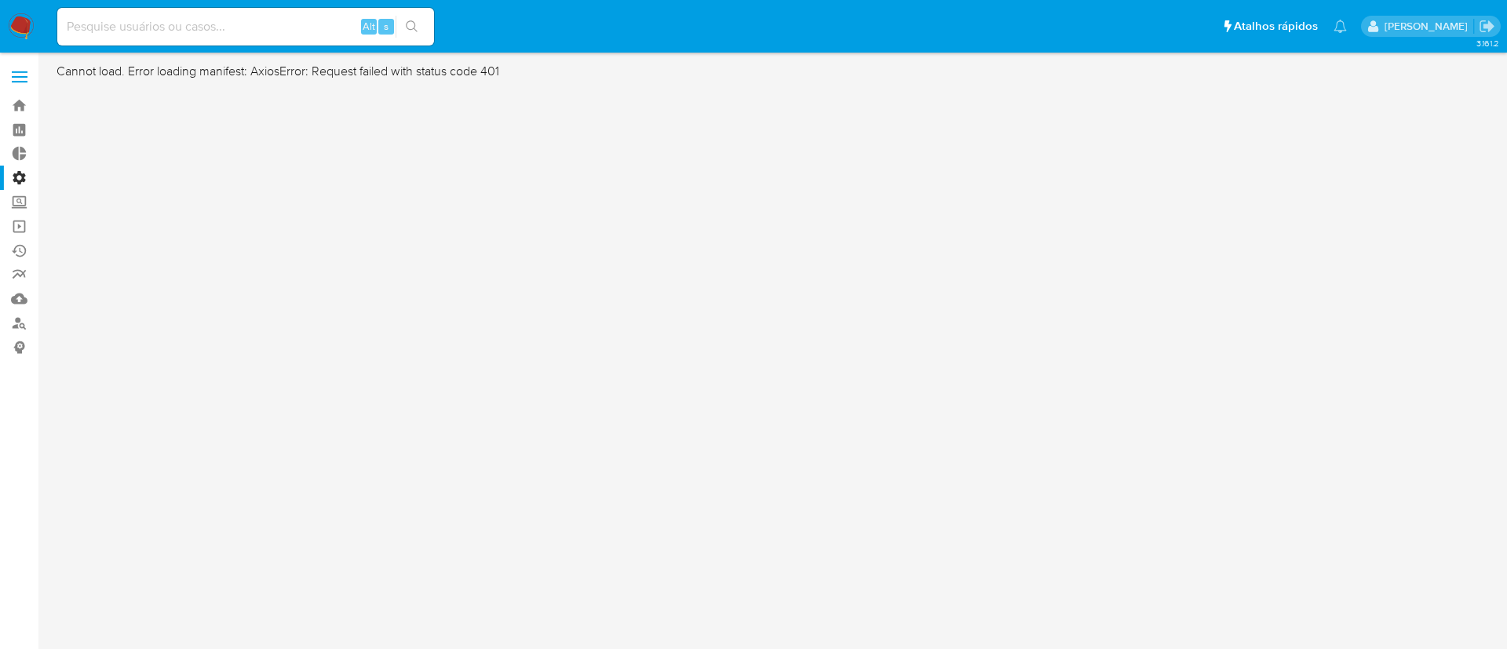
click at [16, 82] on span at bounding box center [20, 82] width 16 height 2
click at [0, 0] on input "checkbox" at bounding box center [0, 0] width 0 height 0
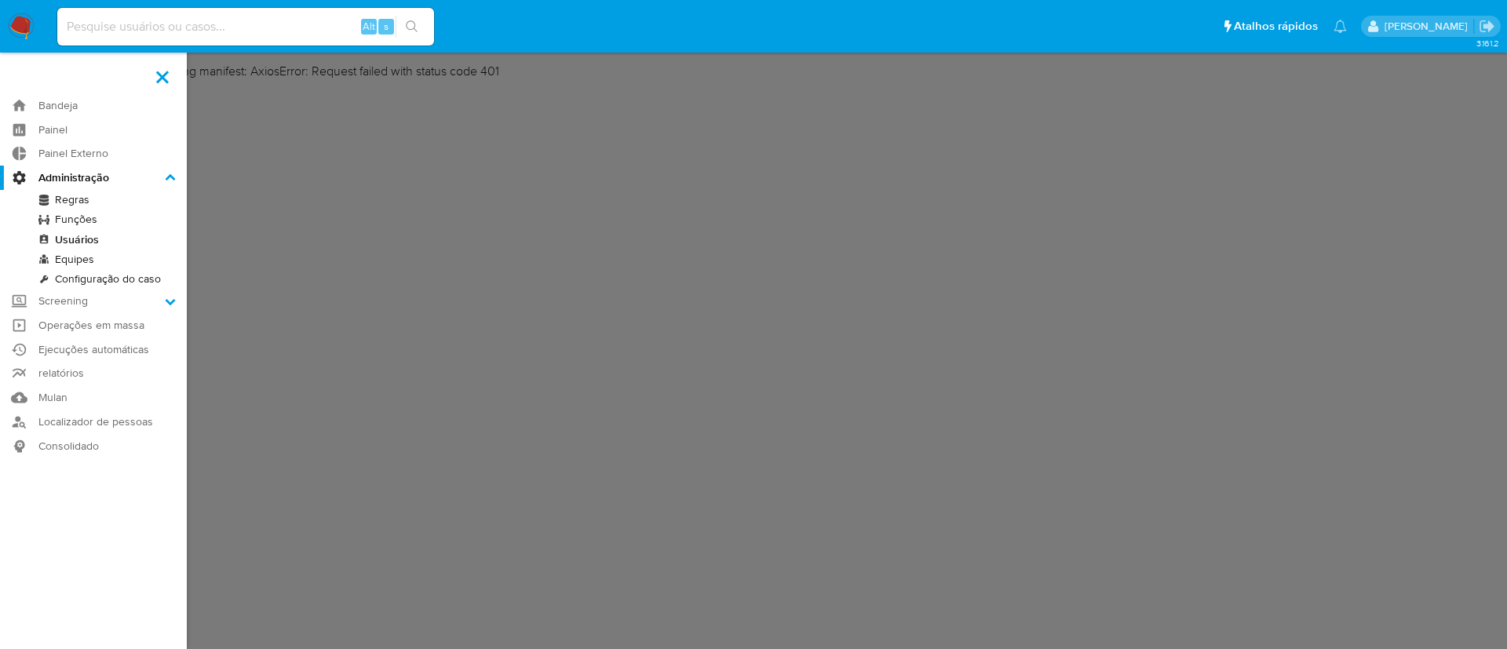
click at [68, 195] on link "Regras" at bounding box center [93, 200] width 187 height 20
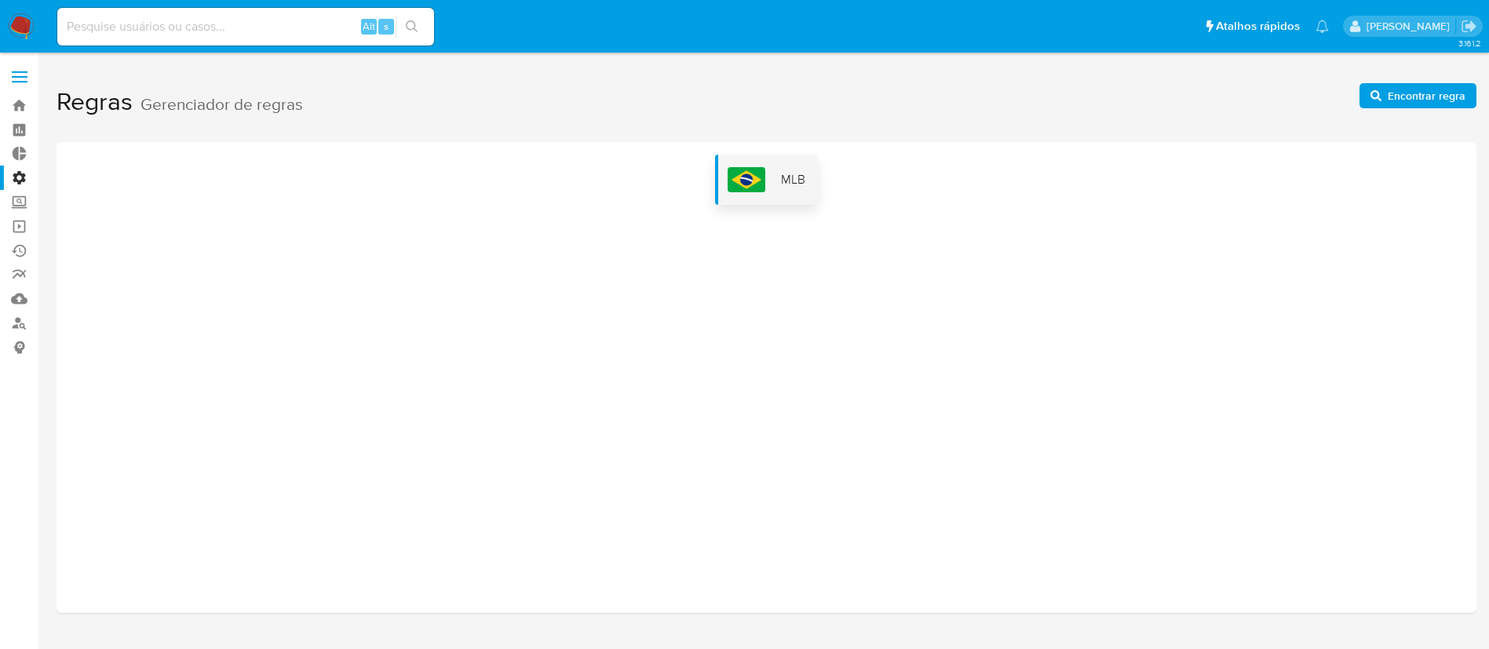
click at [757, 190] on img at bounding box center [747, 179] width 38 height 25
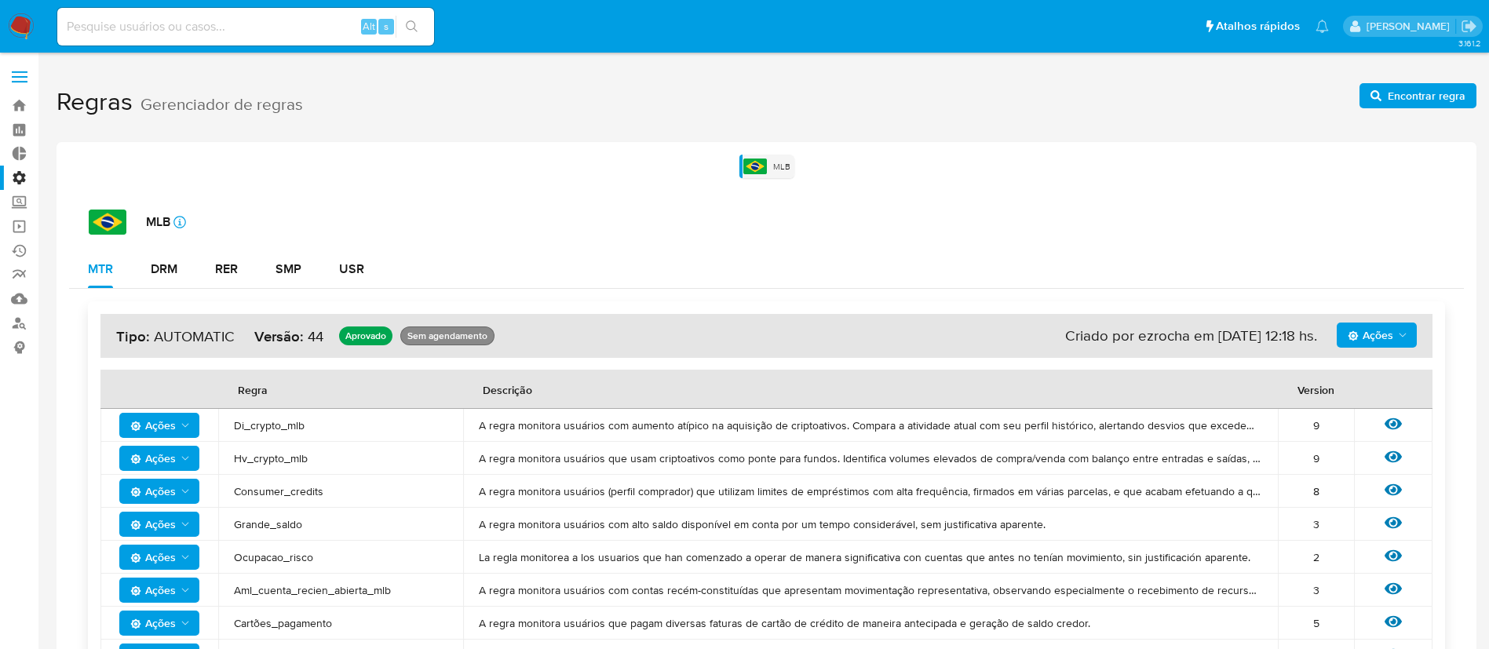
click at [25, 72] on span at bounding box center [20, 72] width 16 height 2
click at [0, 0] on input "checkbox" at bounding box center [0, 0] width 0 height 0
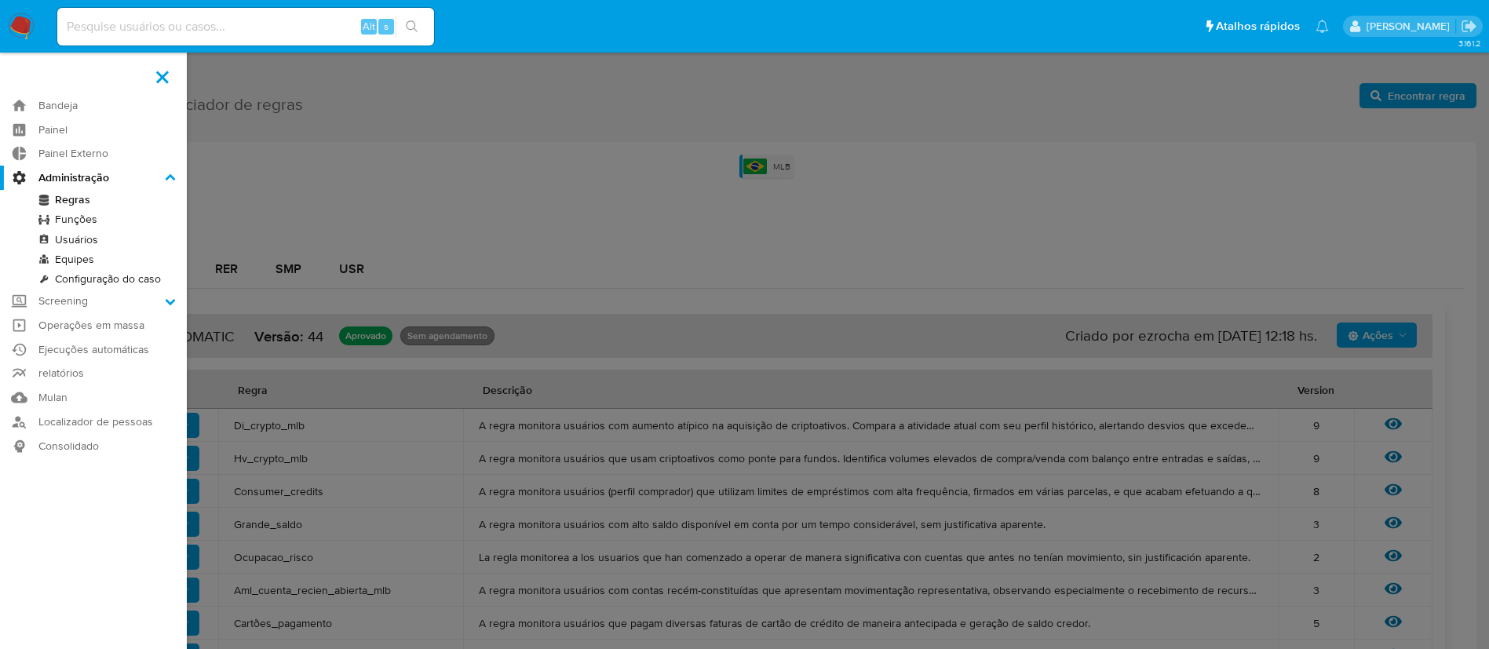
click at [138, 276] on link "Configuração do caso" at bounding box center [93, 279] width 187 height 20
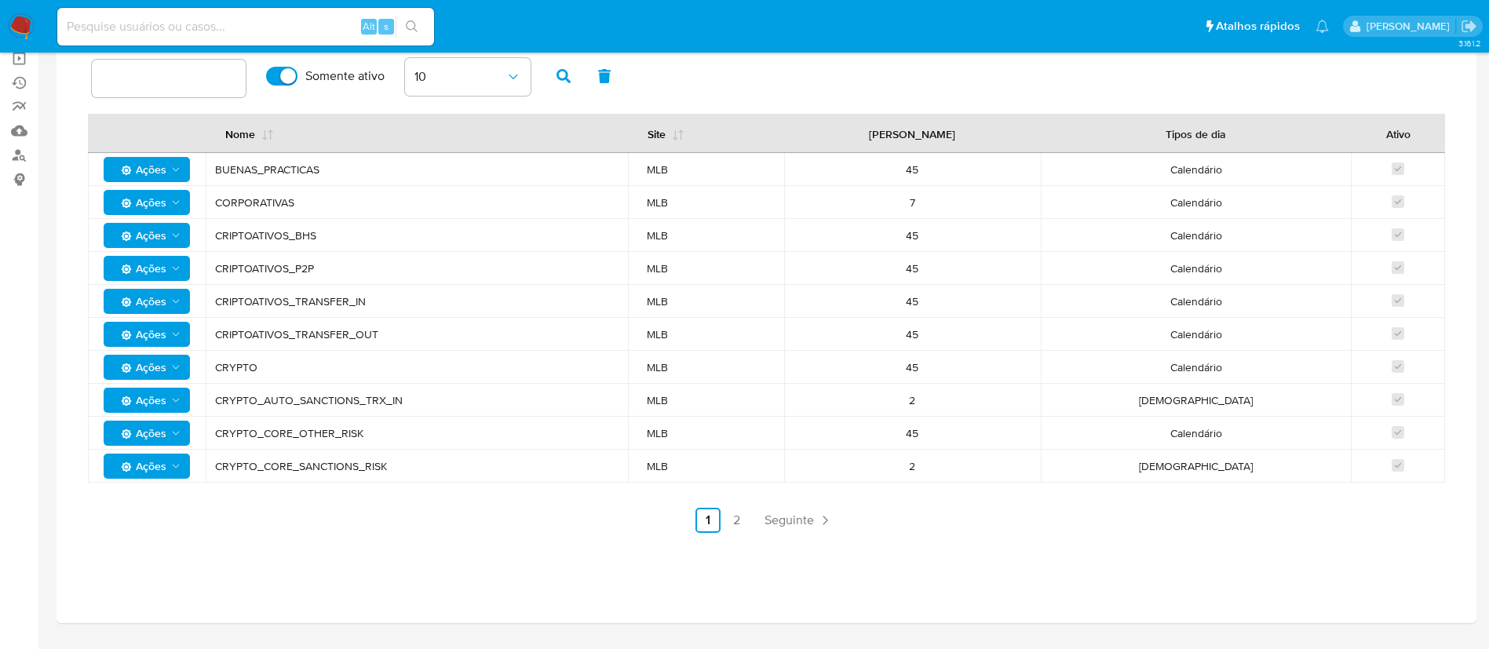
scroll to position [167, 0]
click at [739, 528] on link "2" at bounding box center [736, 521] width 25 height 25
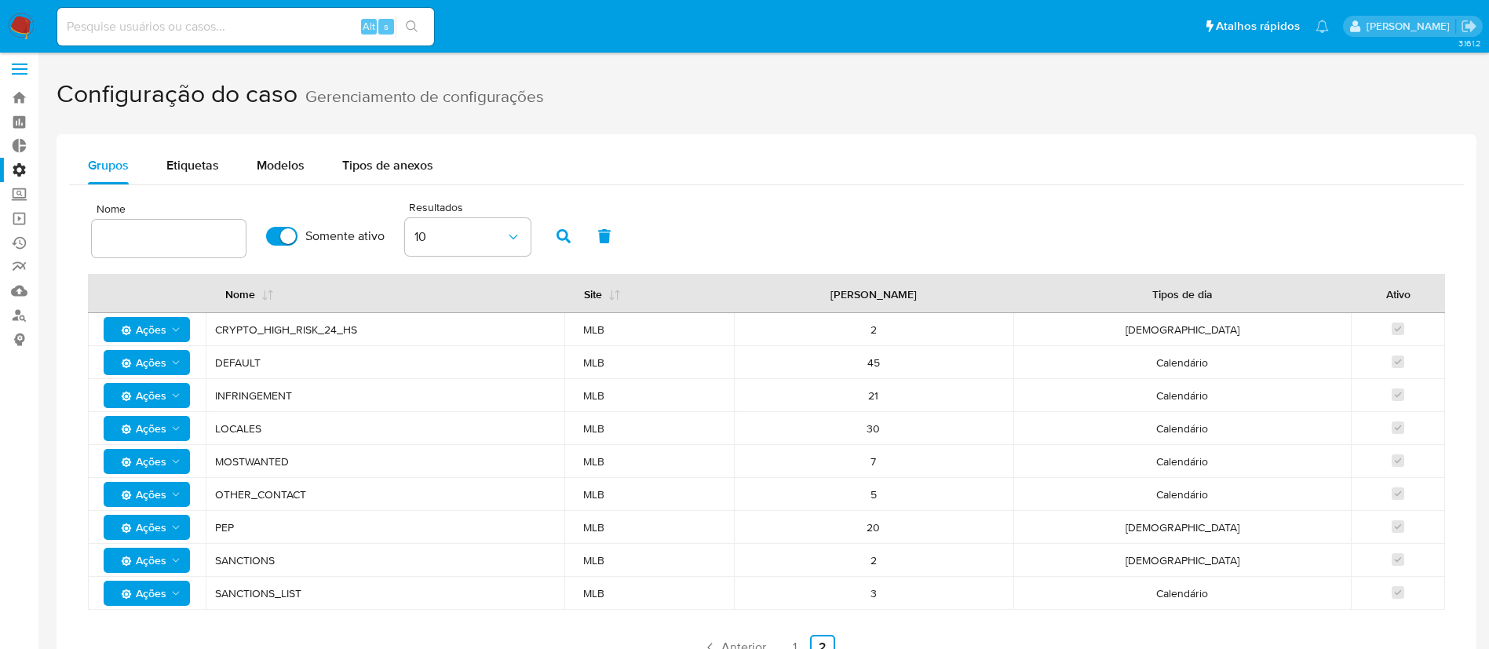
scroll to position [10, 0]
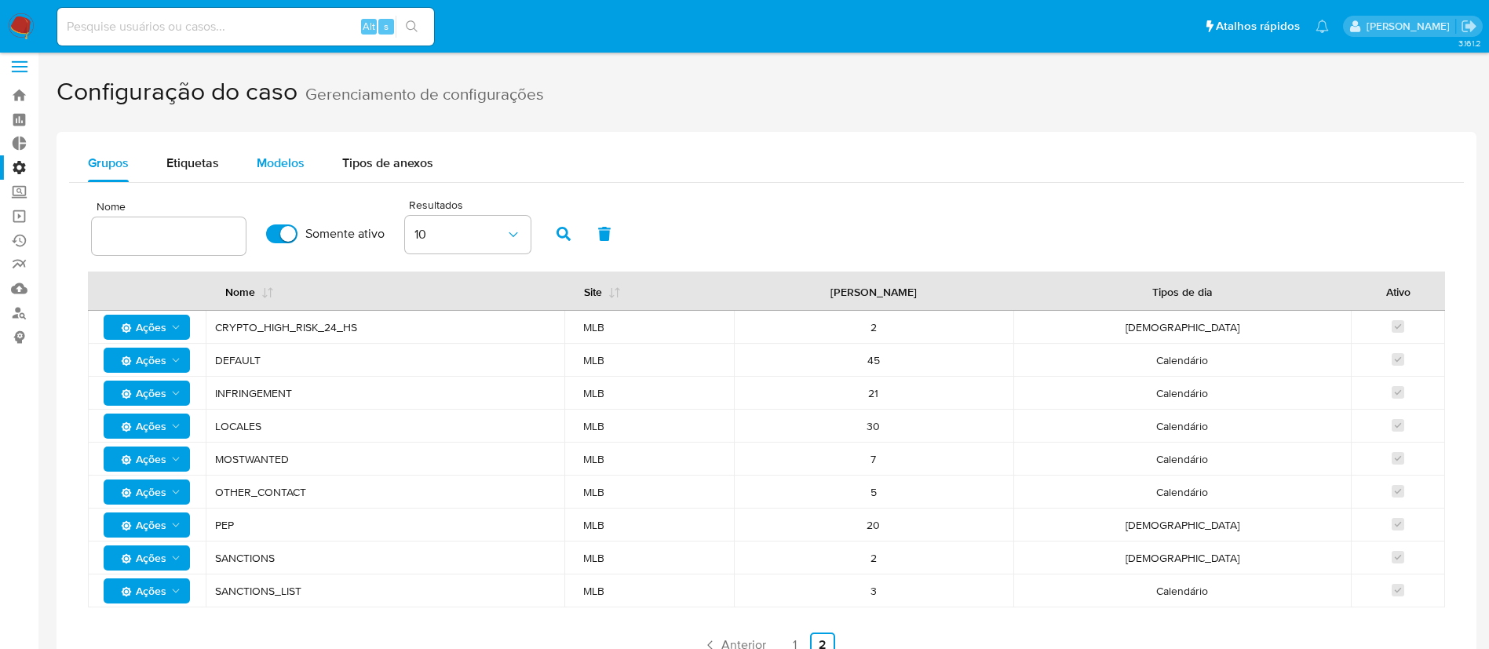
click at [287, 160] on span "Modelos" at bounding box center [281, 163] width 48 height 18
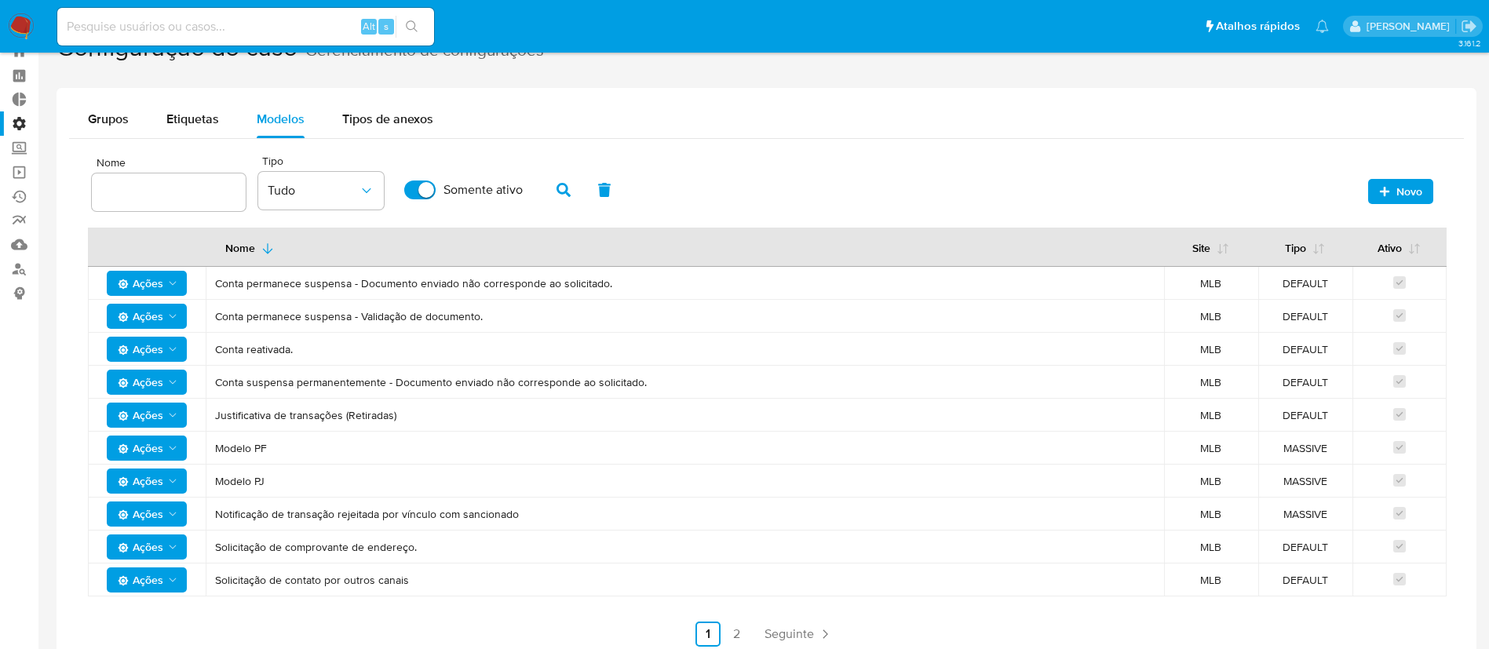
scroll to position [53, 0]
click at [176, 115] on span "Etiquetas" at bounding box center [192, 120] width 53 height 18
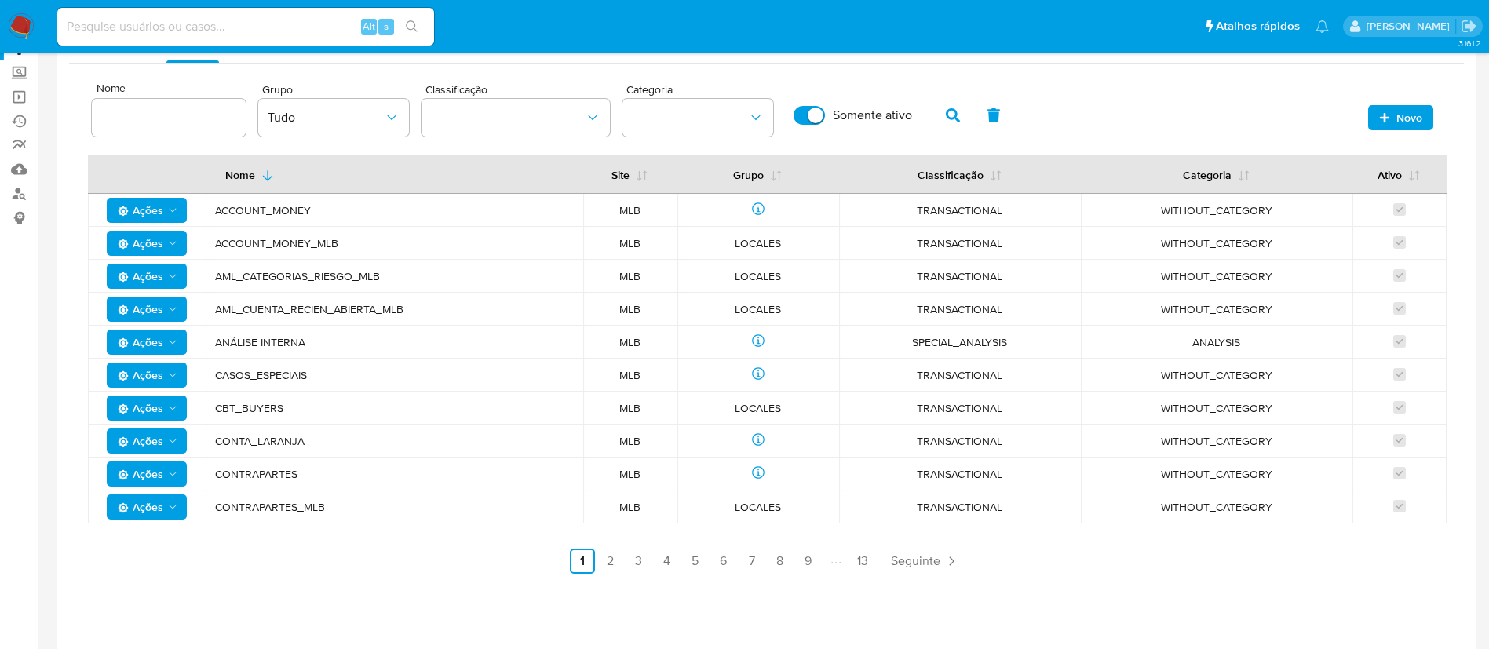
scroll to position [132, 0]
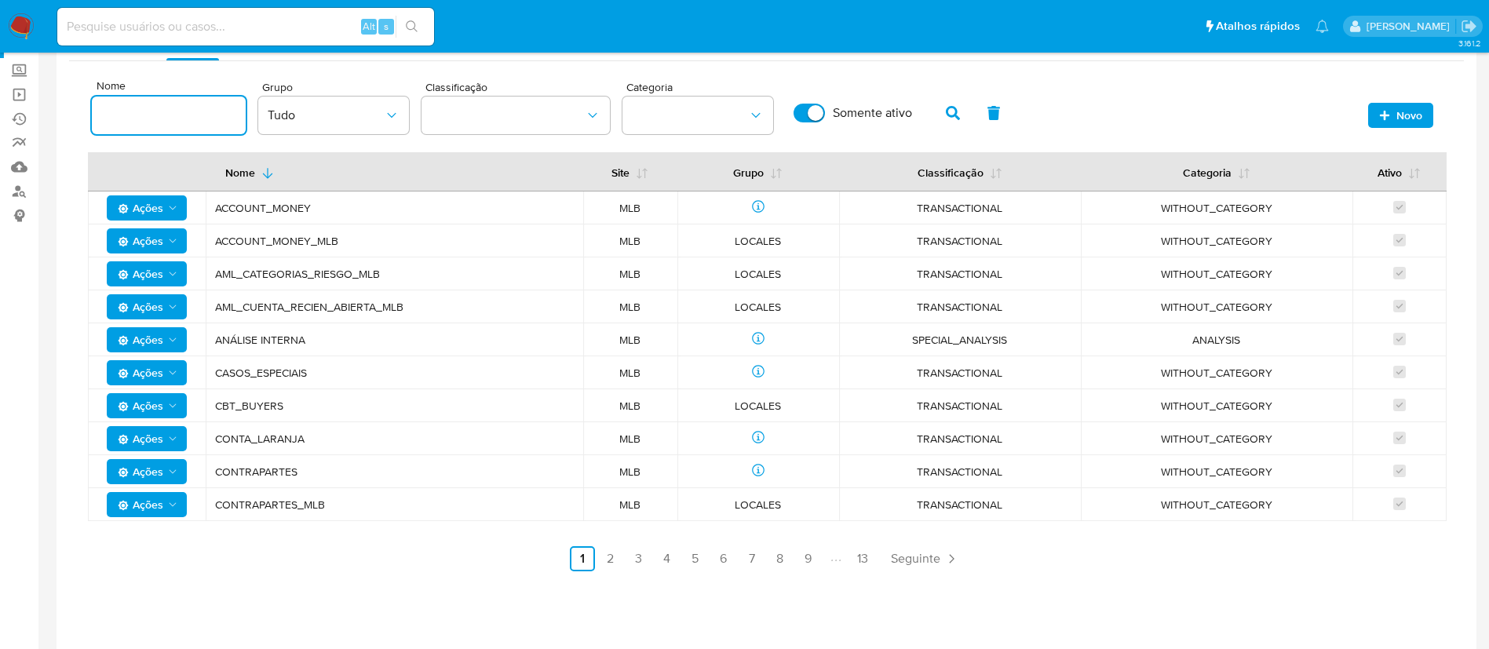
click at [133, 120] on input at bounding box center [169, 115] width 154 height 20
type input "menor"
click at [958, 119] on icon "button" at bounding box center [953, 113] width 14 height 14
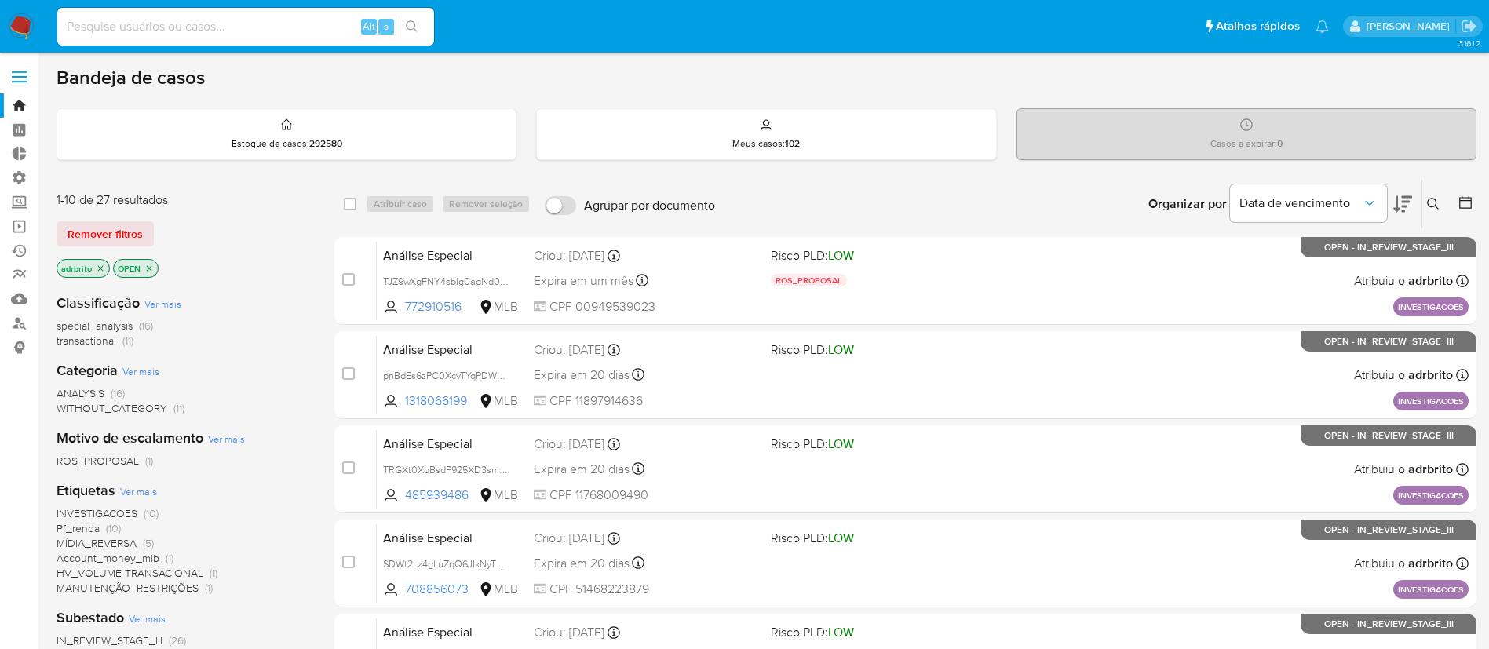
click at [100, 268] on icon "close-filter" at bounding box center [100, 267] width 5 height 5
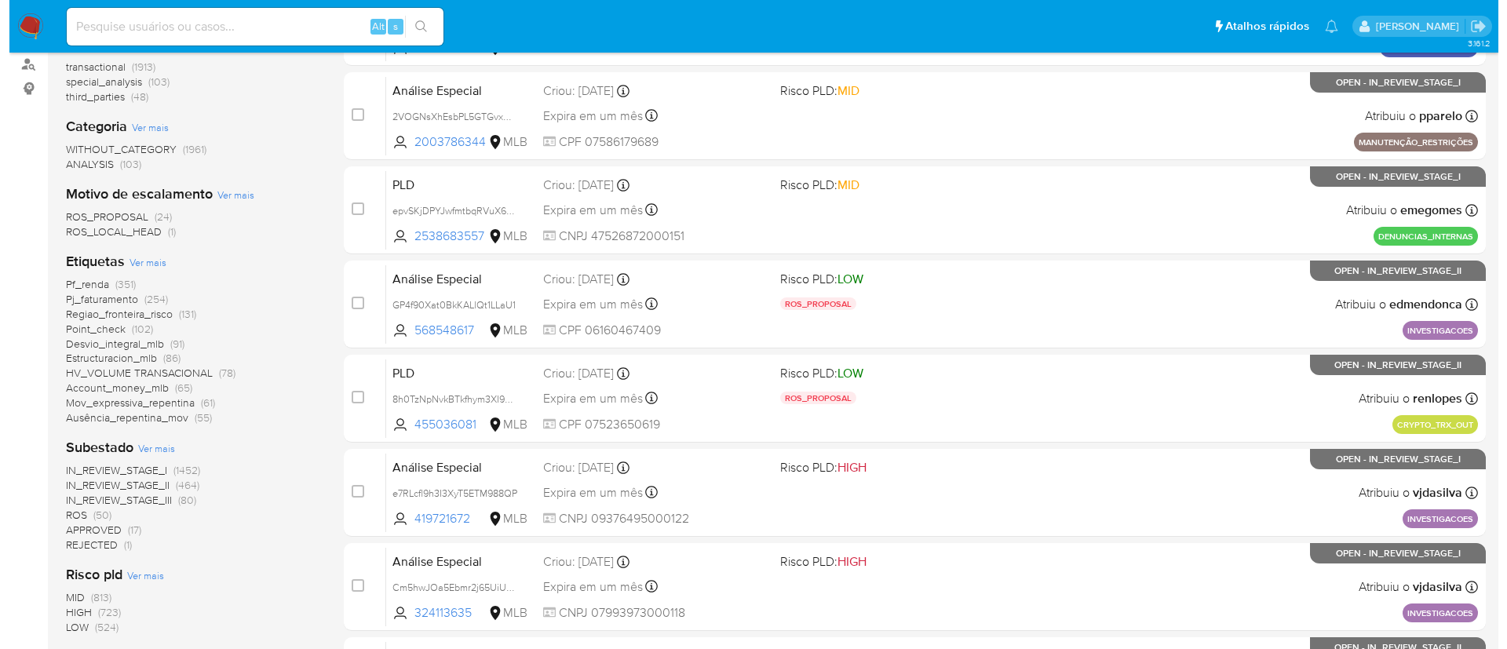
scroll to position [261, 0]
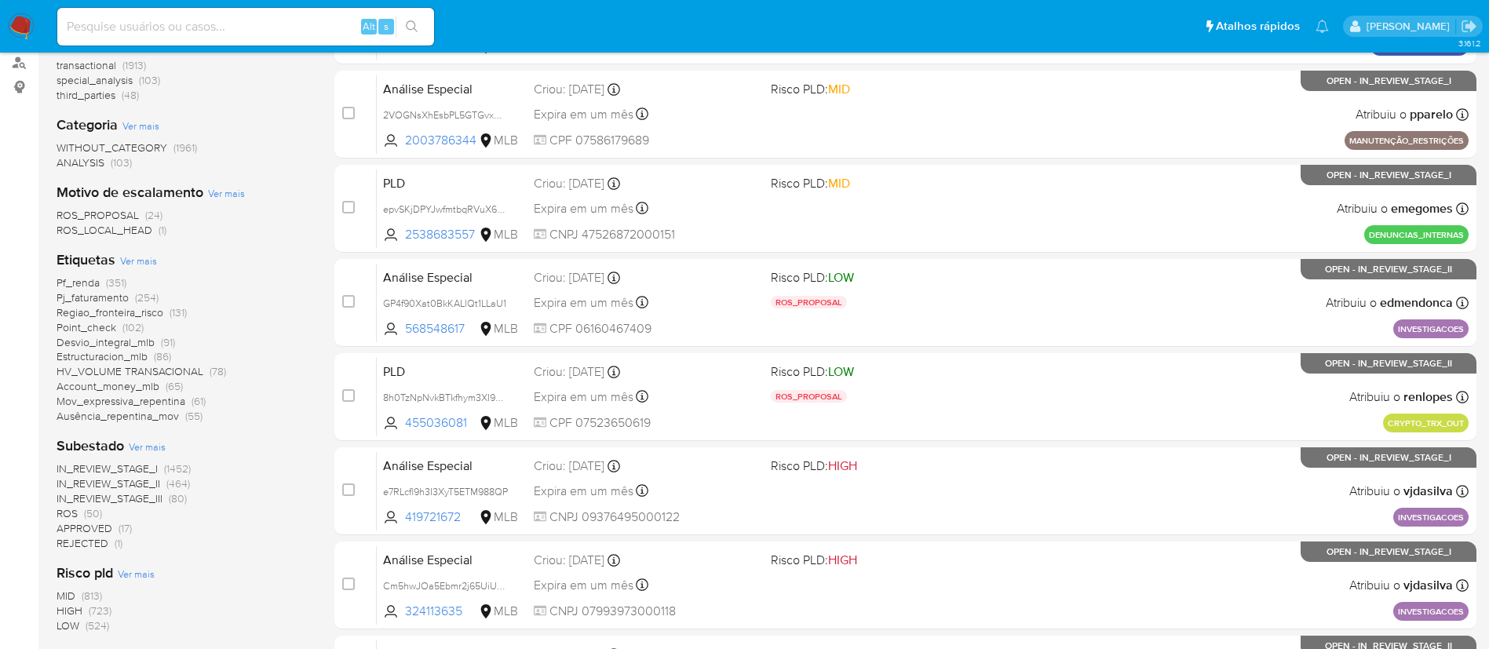
click at [147, 262] on span "Ver mais" at bounding box center [138, 261] width 37 height 14
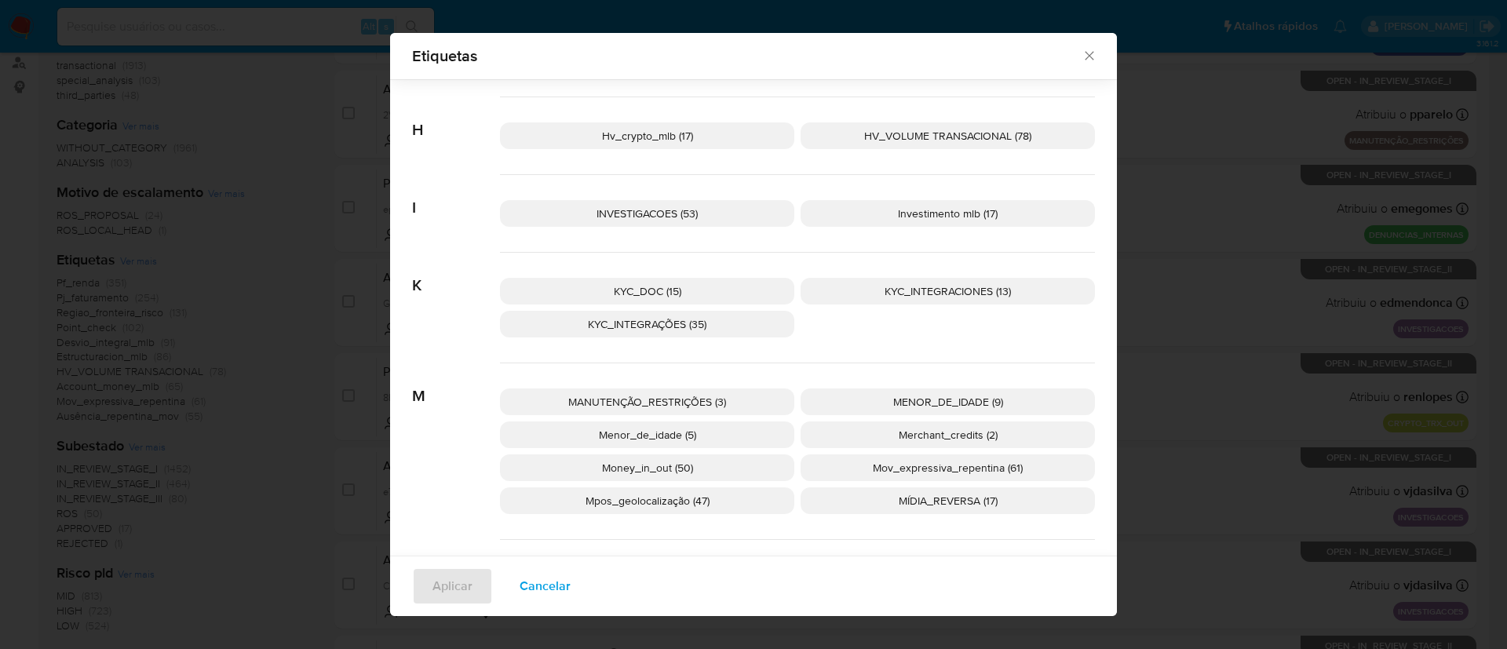
scroll to position [937, 0]
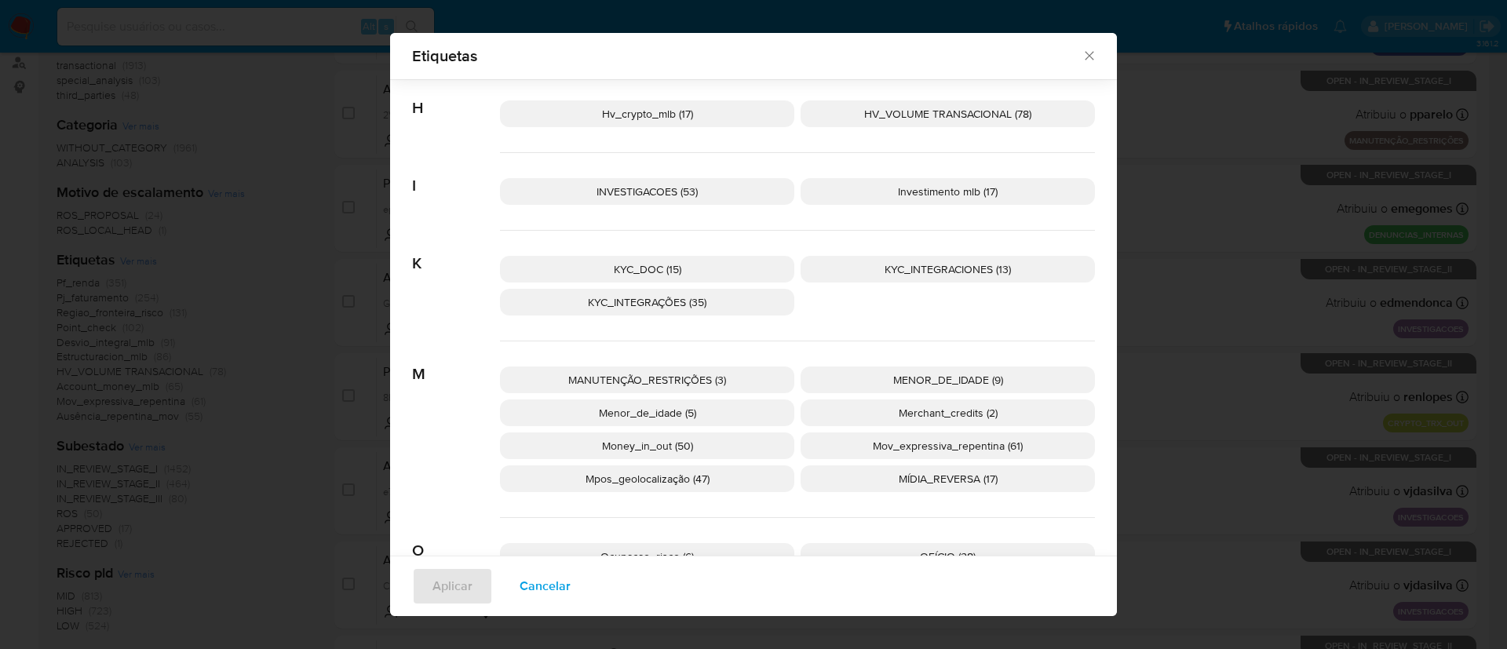
click at [671, 418] on span "Menor_de_idade (5)" at bounding box center [647, 413] width 97 height 16
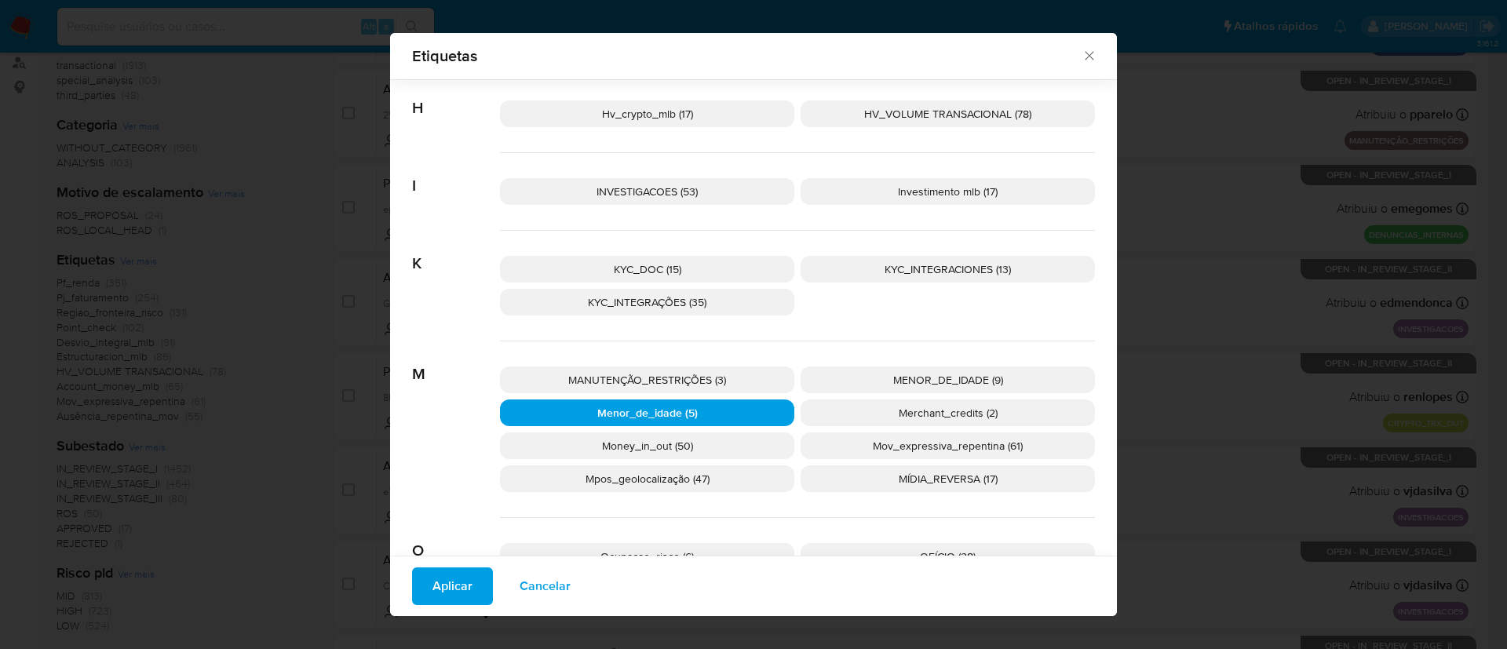
click at [444, 578] on span "Aplicar" at bounding box center [453, 586] width 40 height 35
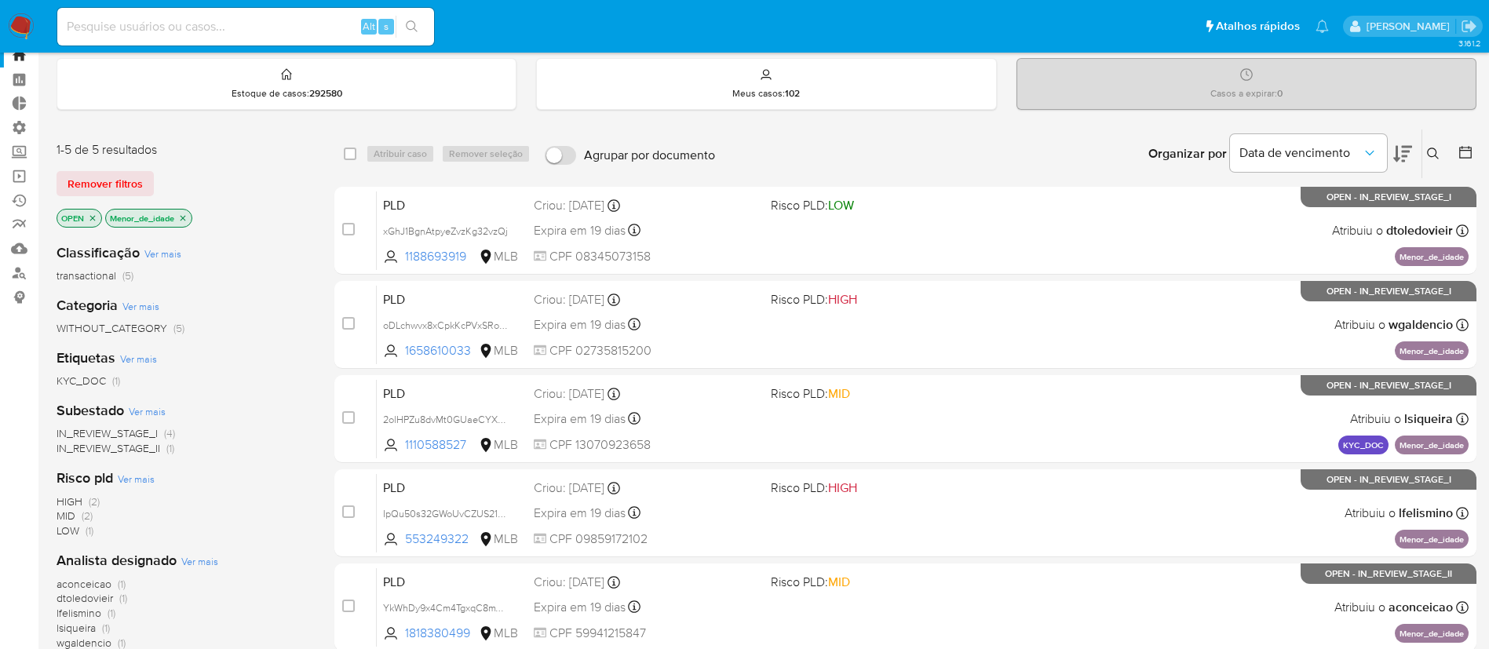
scroll to position [51, 0]
click at [188, 218] on icon "close-filter" at bounding box center [182, 217] width 9 height 9
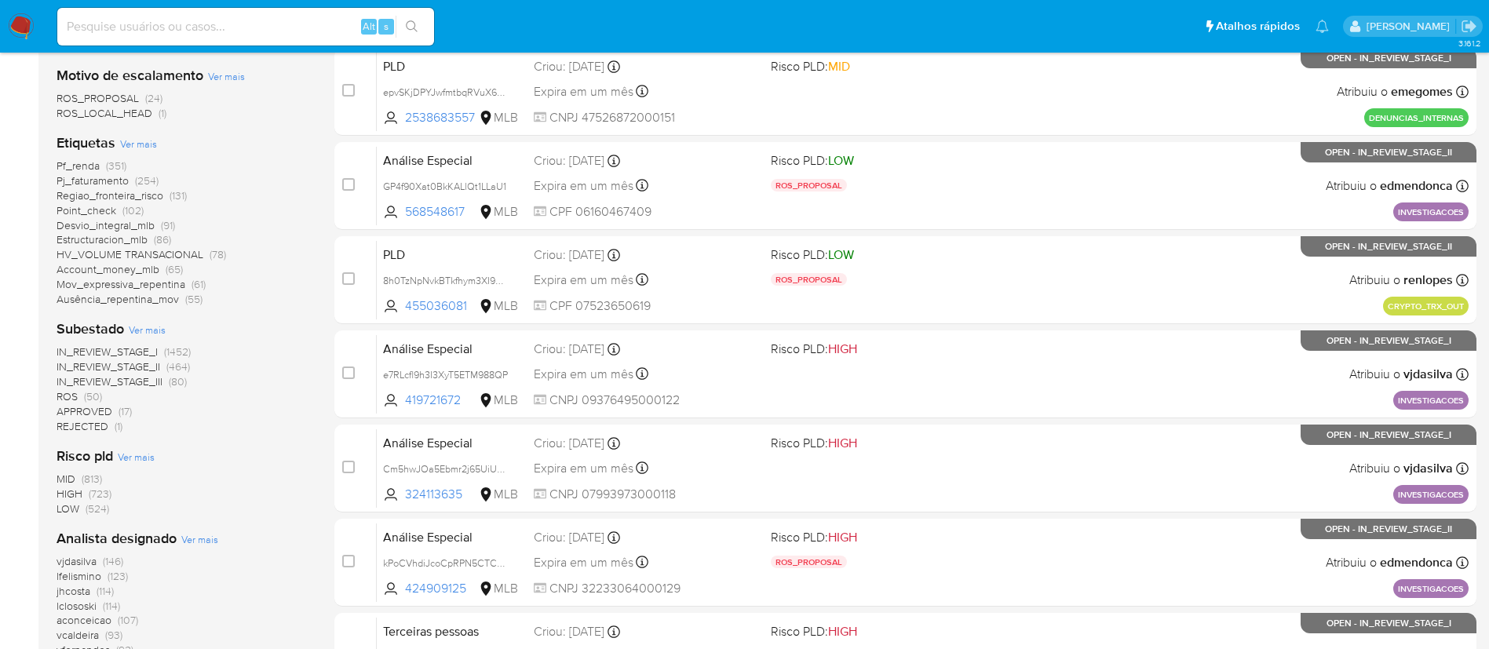
scroll to position [404, 0]
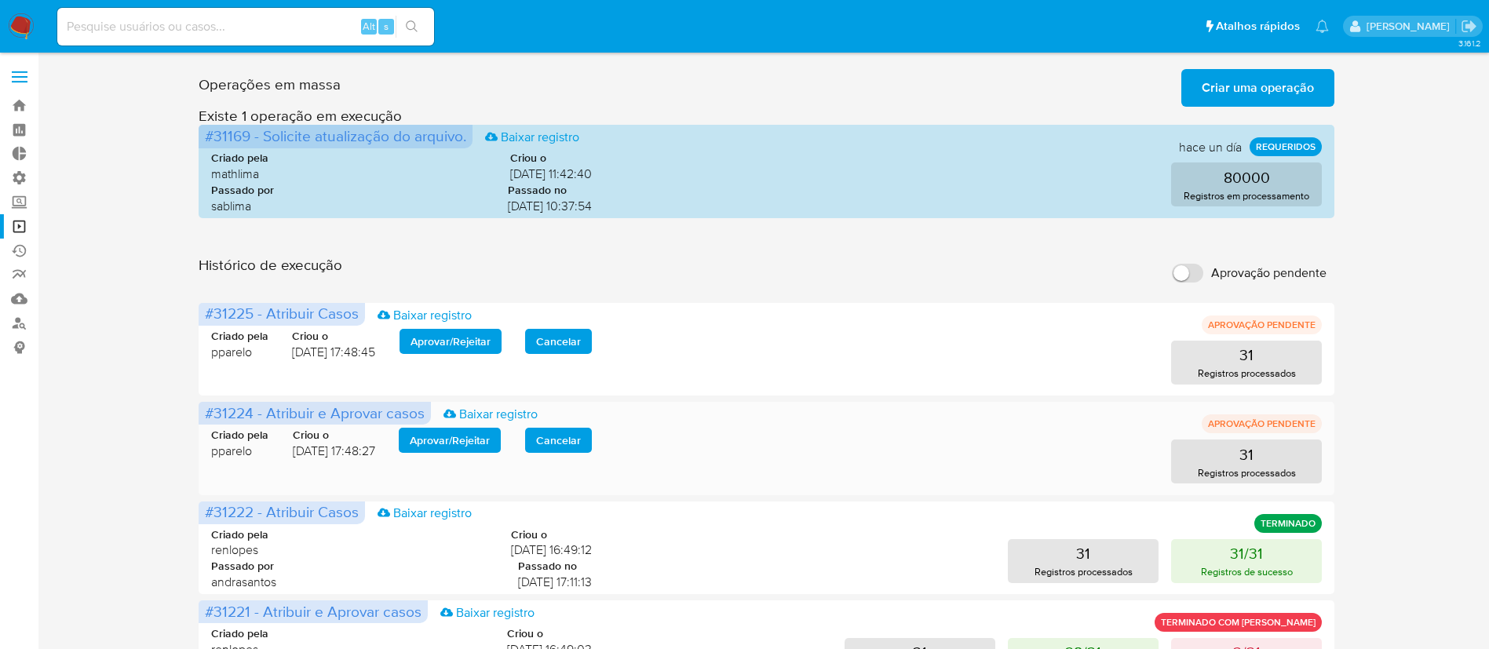
click at [471, 442] on span "Aprovar / Rejeitar" at bounding box center [450, 440] width 80 height 22
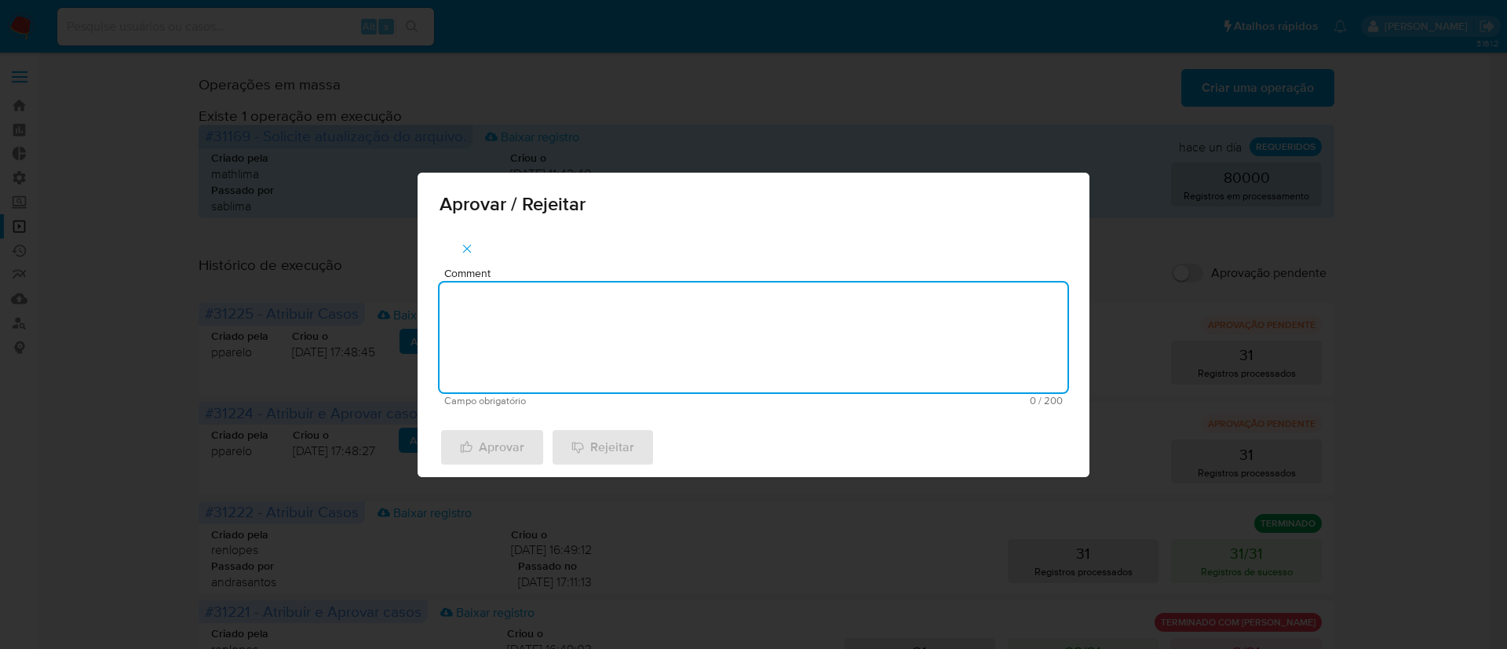
click at [615, 355] on textarea "Comment" at bounding box center [754, 338] width 628 height 110
type textarea "ok"
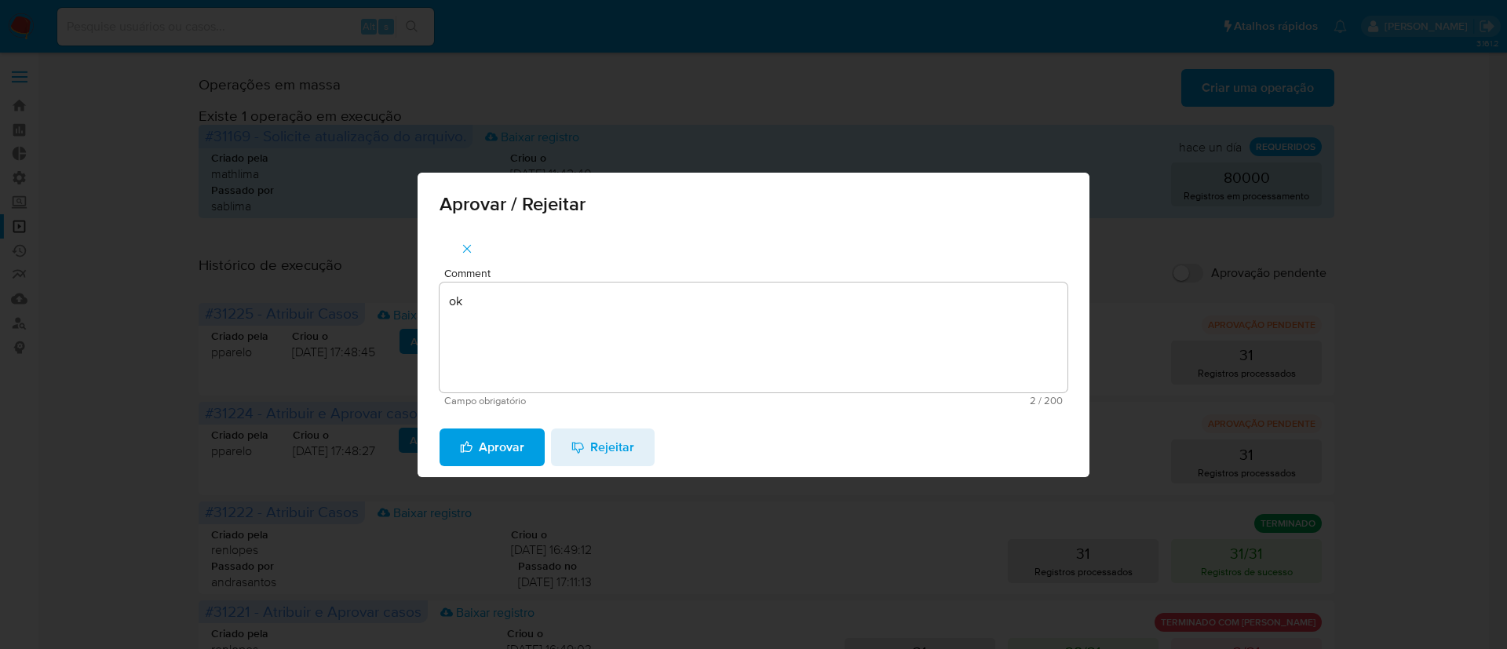
click at [473, 433] on span "Aprovar" at bounding box center [492, 447] width 64 height 35
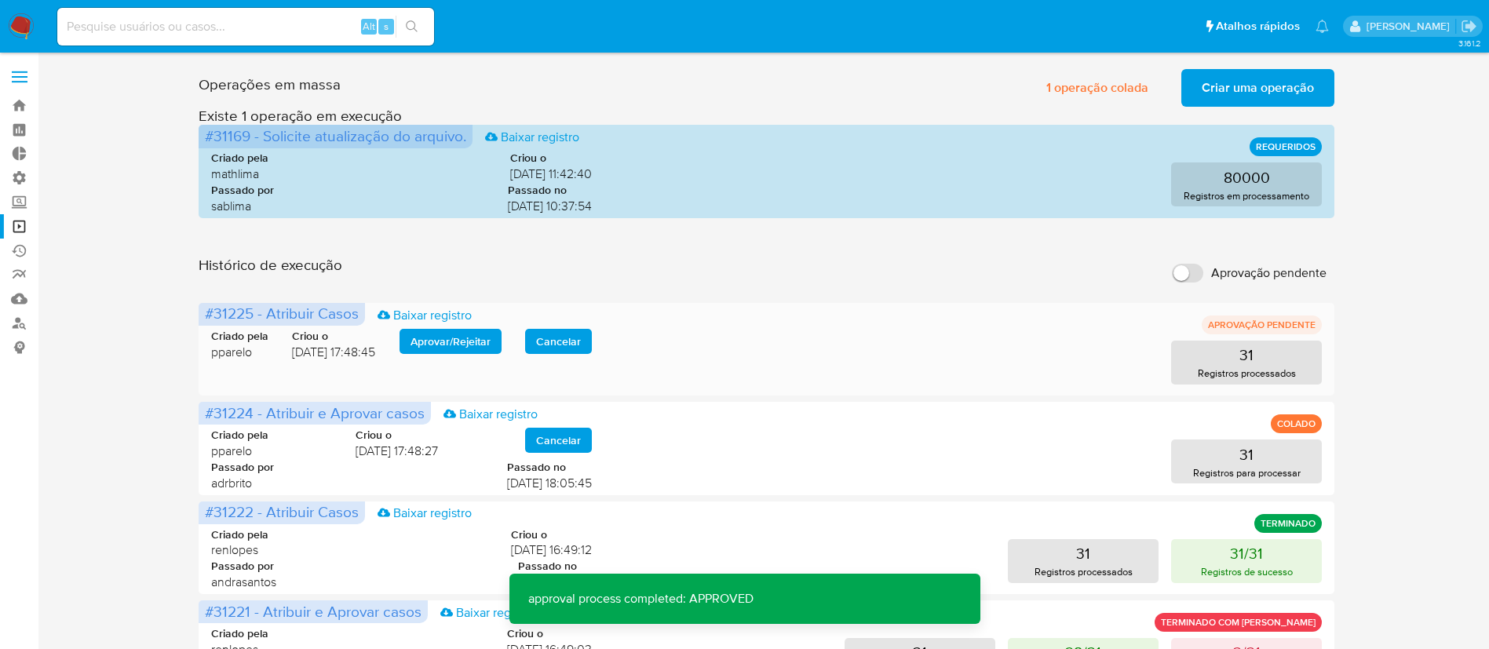
click at [453, 345] on span "Aprovar / Rejeitar" at bounding box center [451, 341] width 80 height 22
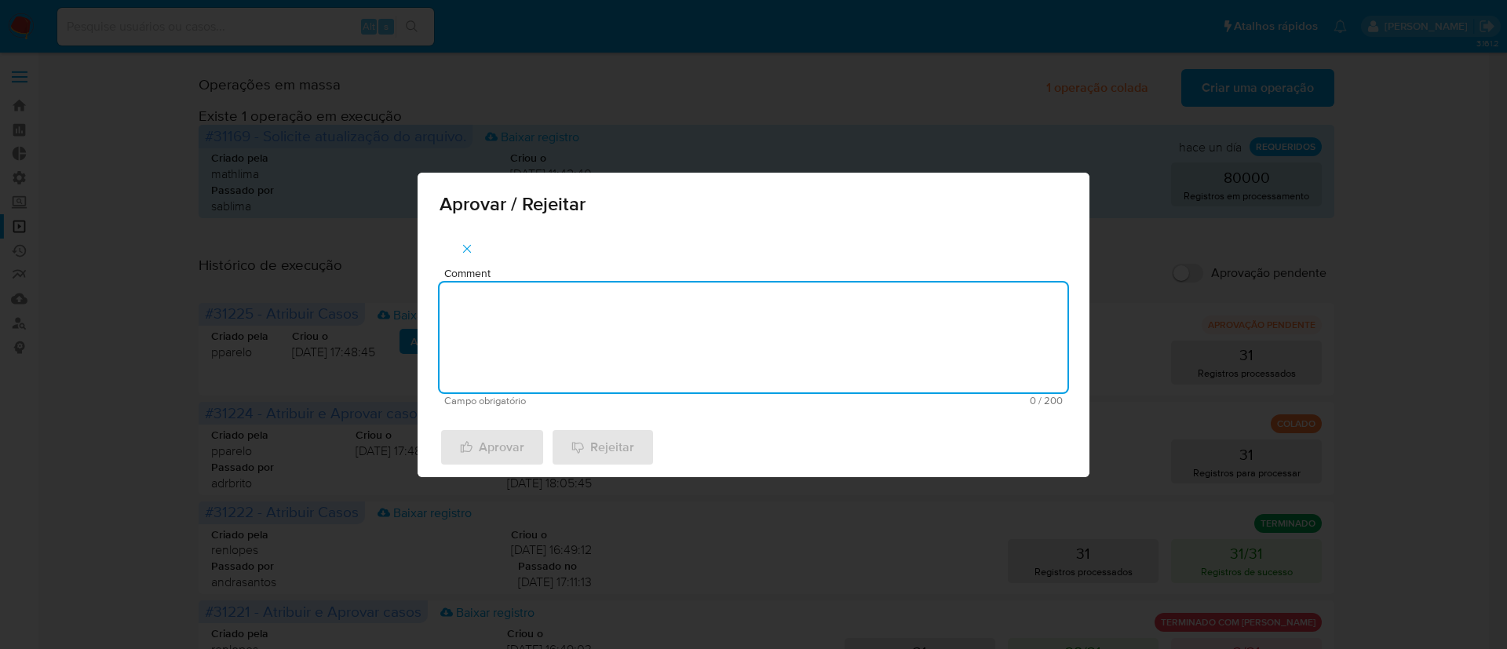
click at [585, 341] on textarea "Comment" at bounding box center [754, 338] width 628 height 110
type textarea "ok"
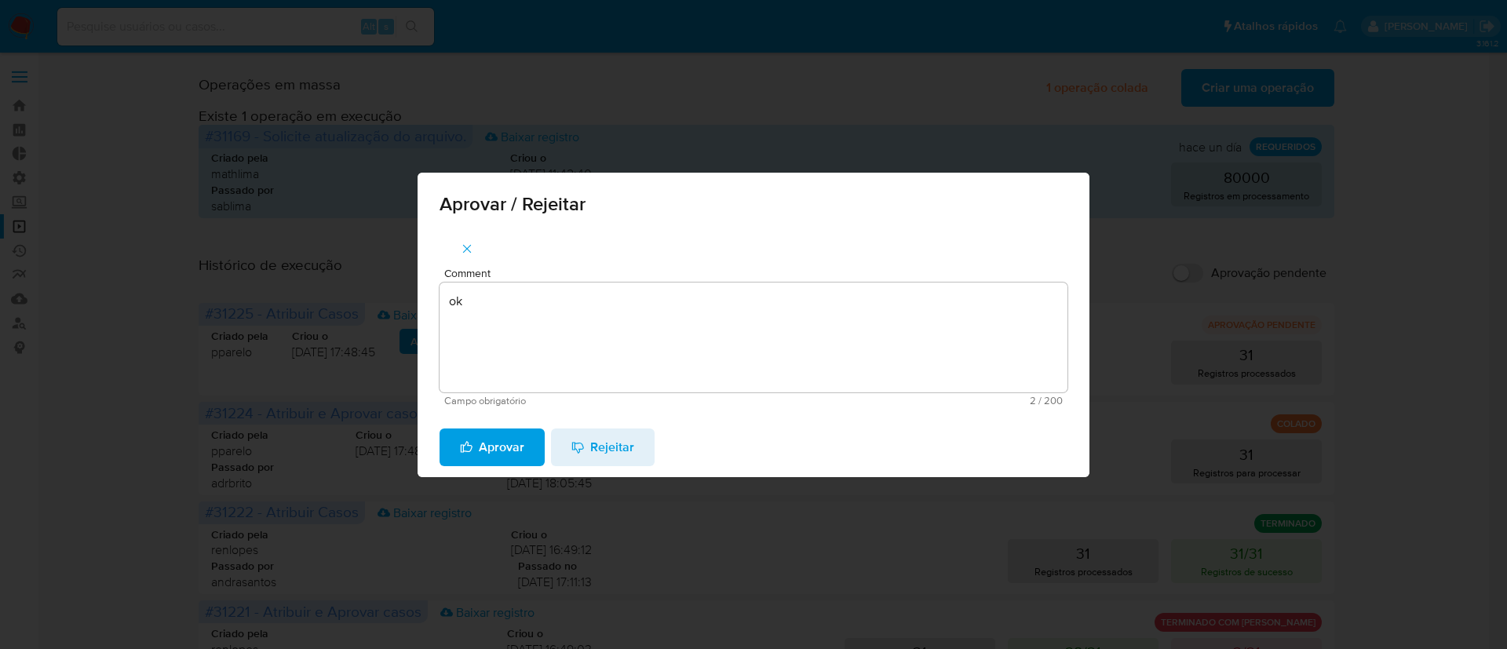
click at [493, 448] on span "Aprovar" at bounding box center [492, 447] width 64 height 35
